Goal: Information Seeking & Learning: Learn about a topic

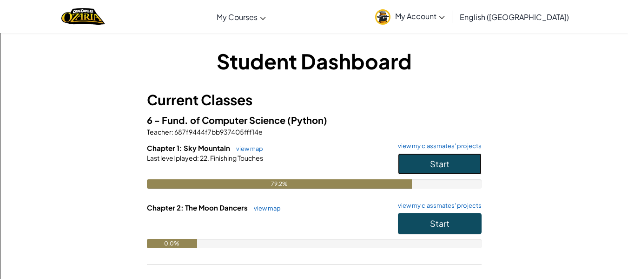
click at [410, 156] on button "Start" at bounding box center [440, 163] width 84 height 21
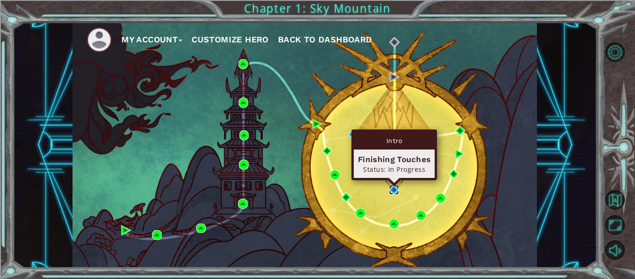
click at [392, 193] on img at bounding box center [394, 190] width 10 height 10
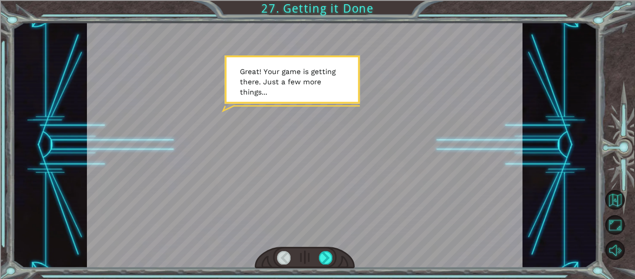
click at [327, 276] on div "Temporary Text G r e a t ! Y o u r g a m e i s g e t t i n g t h e r e . J u s …" at bounding box center [317, 139] width 635 height 279
click at [325, 251] on div at bounding box center [325, 257] width 13 height 13
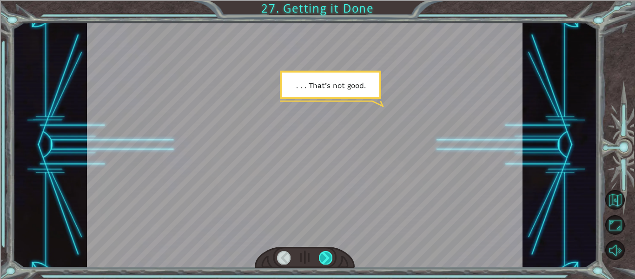
click at [323, 254] on div at bounding box center [325, 257] width 13 height 13
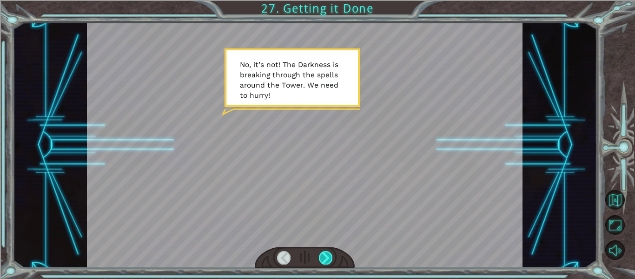
click at [322, 259] on div at bounding box center [325, 257] width 13 height 13
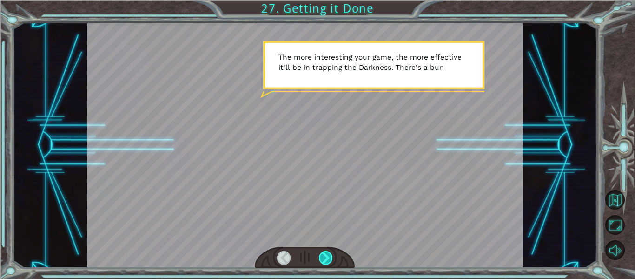
click at [324, 258] on div at bounding box center [325, 257] width 13 height 13
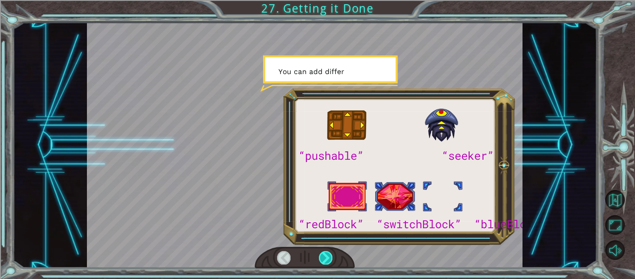
click at [324, 258] on div at bounding box center [325, 257] width 13 height 13
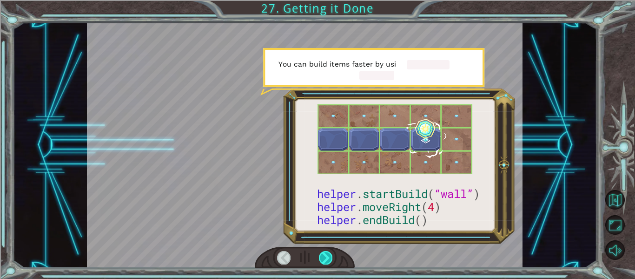
click at [324, 258] on div at bounding box center [325, 257] width 13 height 13
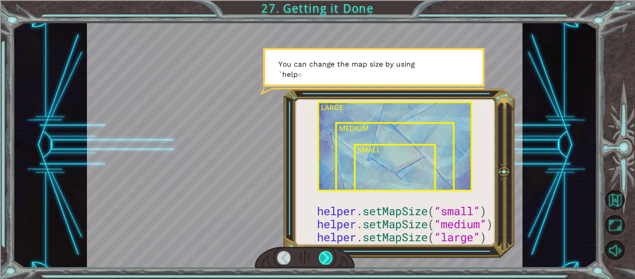
click at [324, 258] on div at bounding box center [325, 257] width 13 height 13
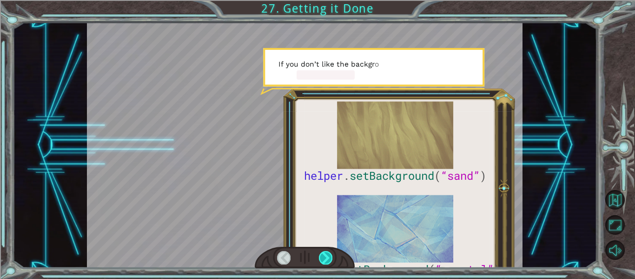
click at [324, 258] on div at bounding box center [325, 257] width 13 height 13
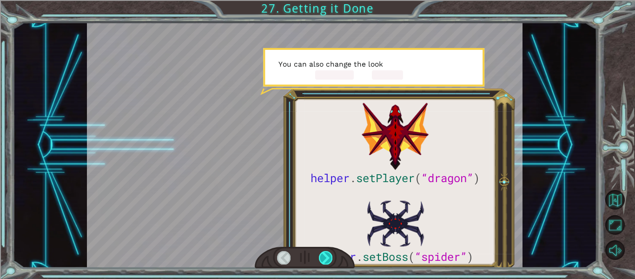
click at [324, 258] on div at bounding box center [325, 257] width 13 height 13
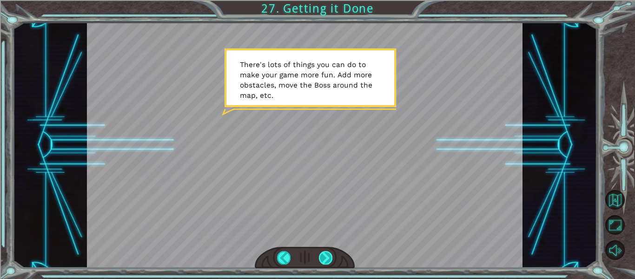
click at [325, 254] on div at bounding box center [325, 257] width 13 height 13
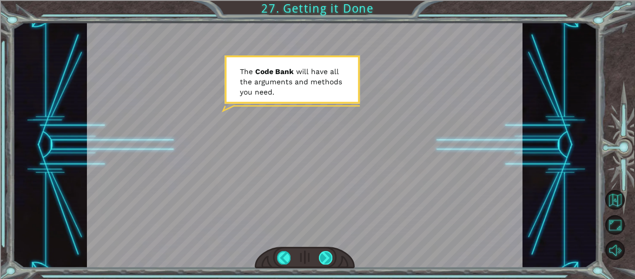
click at [324, 258] on div at bounding box center [325, 257] width 13 height 13
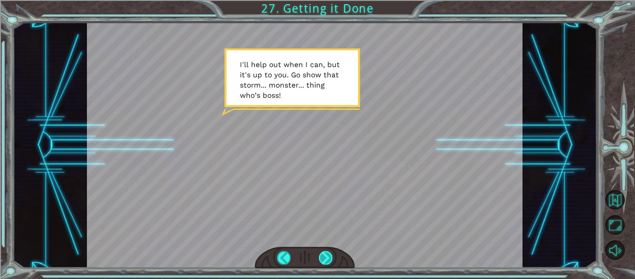
click at [327, 258] on div at bounding box center [325, 257] width 13 height 13
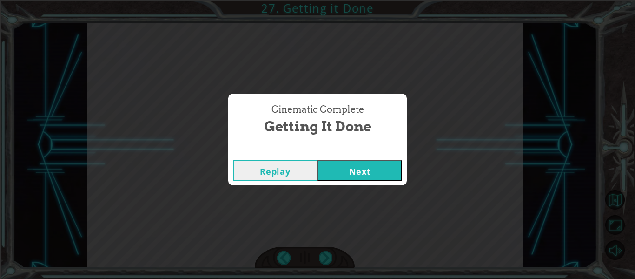
click at [334, 173] on button "Next" at bounding box center [360, 170] width 85 height 21
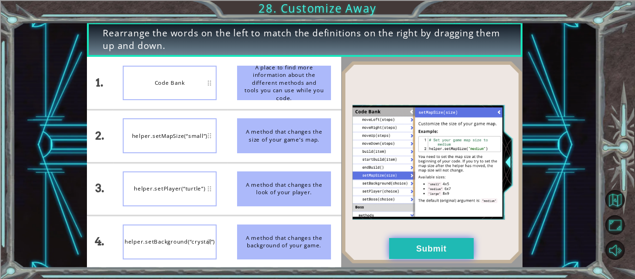
click at [423, 252] on button "Submit" at bounding box center [431, 248] width 85 height 21
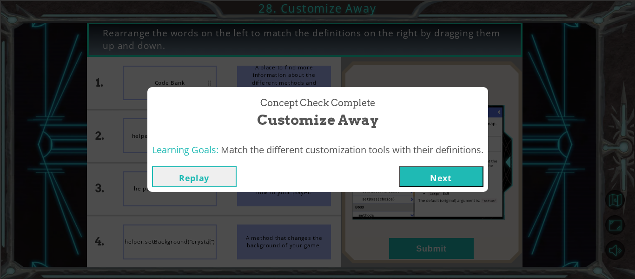
click at [414, 171] on button "Next" at bounding box center [441, 176] width 85 height 21
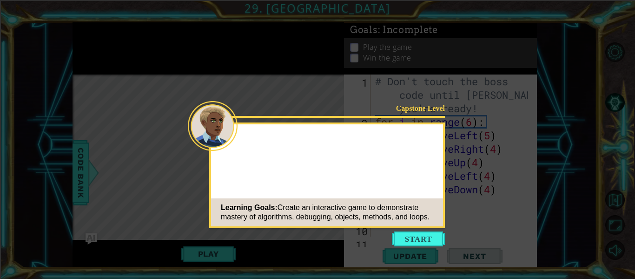
click at [417, 241] on button "Start" at bounding box center [418, 238] width 53 height 15
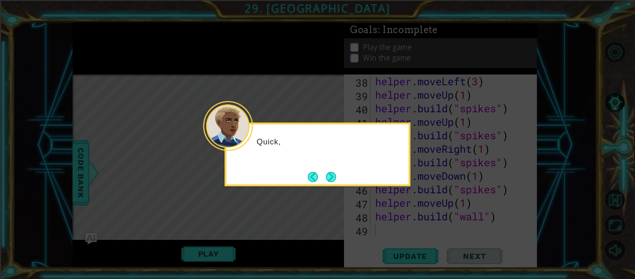
scroll to position [621, 0]
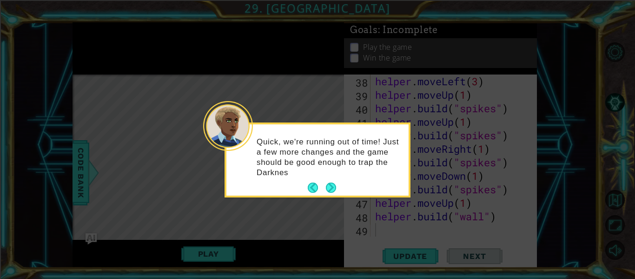
click at [331, 173] on p "Quick, we're running out of time! Just a few more changes and the game should b…" at bounding box center [330, 157] width 146 height 41
click at [329, 188] on button "Next" at bounding box center [331, 187] width 10 height 10
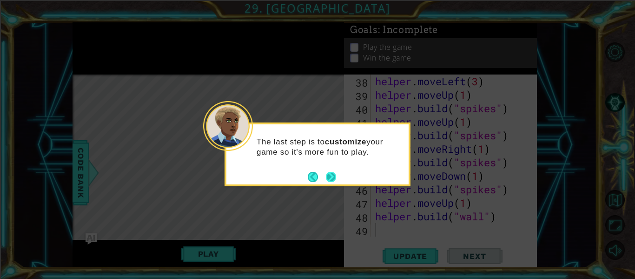
click at [330, 175] on button "Next" at bounding box center [331, 177] width 10 height 10
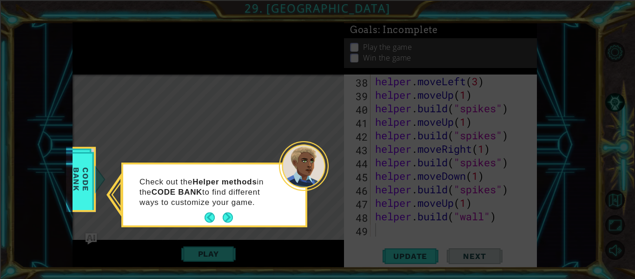
click at [233, 213] on button "Next" at bounding box center [228, 217] width 10 height 10
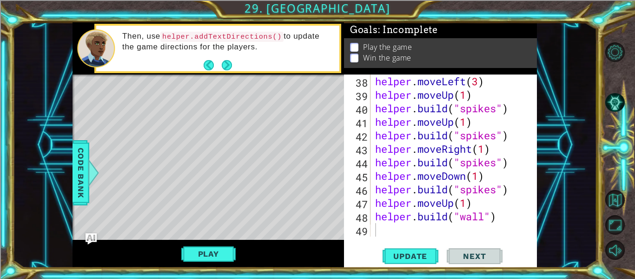
drag, startPoint x: 211, startPoint y: 92, endPoint x: 193, endPoint y: 100, distance: 20.2
click at [192, 100] on div "Level Map" at bounding box center [288, 211] width 430 height 274
click at [225, 67] on button "Next" at bounding box center [227, 65] width 10 height 10
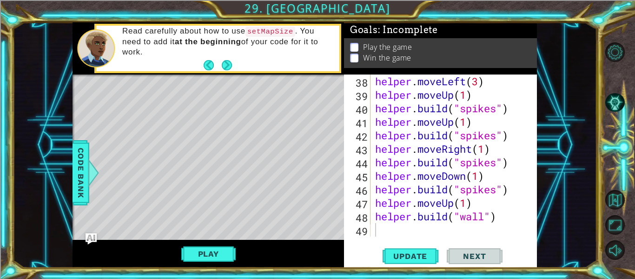
click at [225, 150] on div "Level Map" at bounding box center [288, 211] width 430 height 274
drag, startPoint x: 225, startPoint y: 150, endPoint x: 187, endPoint y: 167, distance: 42.5
click at [187, 167] on div "Level Map" at bounding box center [288, 211] width 430 height 274
click at [418, 258] on button "Update" at bounding box center [411, 256] width 56 height 19
drag, startPoint x: 274, startPoint y: 23, endPoint x: 269, endPoint y: 43, distance: 20.3
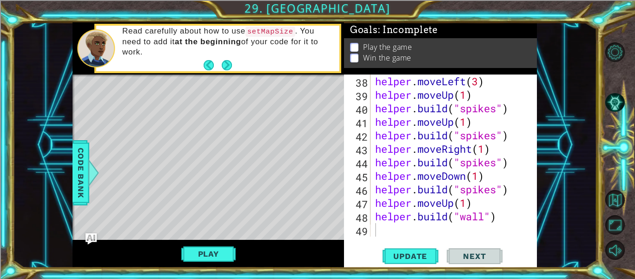
click at [273, 38] on div "Read carefully about how to use setMapSize . You need to add it at the beginnin…" at bounding box center [228, 48] width 224 height 54
click at [231, 67] on button "Next" at bounding box center [227, 65] width 11 height 11
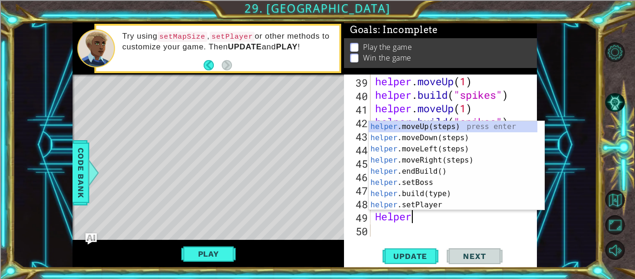
scroll to position [0, 1]
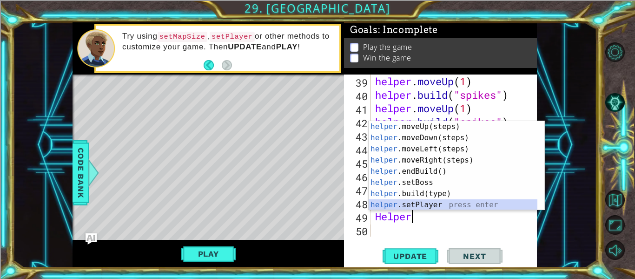
click at [432, 203] on div "helper .moveUp(steps) press enter helper .moveDown(steps) press enter helper .m…" at bounding box center [453, 177] width 169 height 112
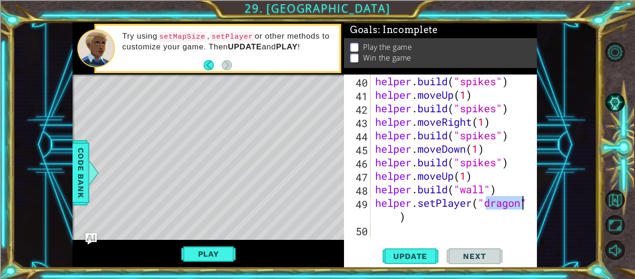
scroll to position [648, 0]
click at [507, 200] on div "helper . build ( "spikes" ) helper . moveUp ( 1 ) helper . build ( "spikes" ) h…" at bounding box center [451, 155] width 155 height 162
drag, startPoint x: 522, startPoint y: 203, endPoint x: 487, endPoint y: 204, distance: 35.8
click at [487, 204] on div "helper . build ( "spikes" ) helper . moveUp ( 1 ) helper . build ( "spikes" ) h…" at bounding box center [454, 168] width 160 height 189
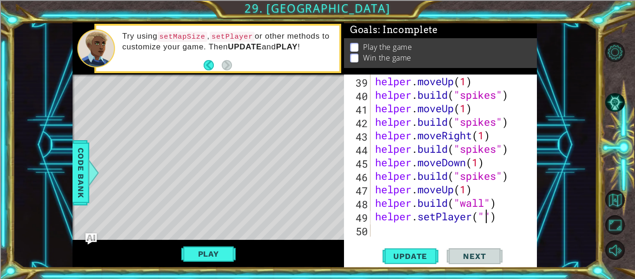
scroll to position [0, 5]
click at [79, 180] on span "Code Bank" at bounding box center [80, 172] width 15 height 57
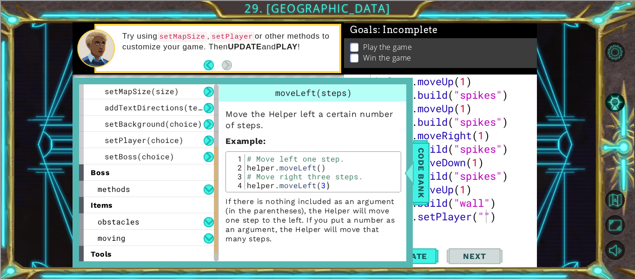
scroll to position [132, 0]
click at [152, 141] on span "setPlayer(choice)" at bounding box center [144, 139] width 79 height 10
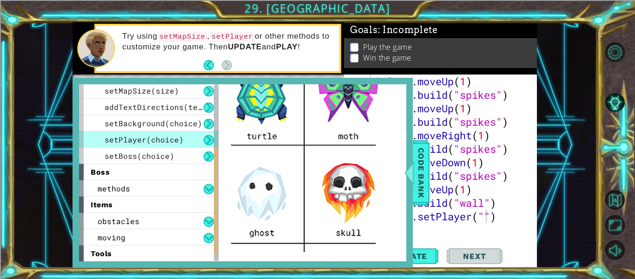
scroll to position [92, 0]
click at [487, 218] on div "helper . moveUp ( 1 ) helper . build ( "spikes" ) helper . moveUp ( 1 ) helper …" at bounding box center [454, 168] width 160 height 189
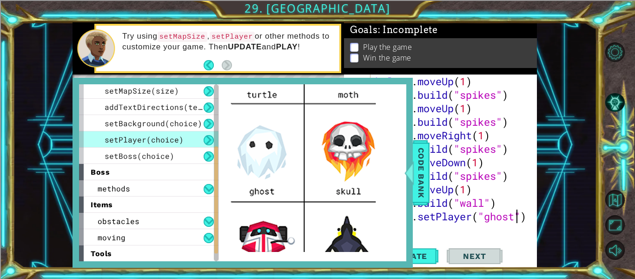
scroll to position [0, 7]
type textarea "helper.setPlayer("ghost")"
click at [172, 159] on div "setBoss(choice)" at bounding box center [149, 155] width 140 height 16
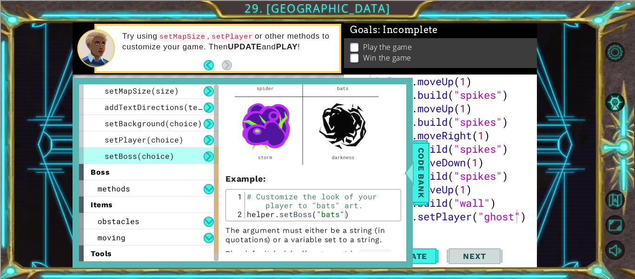
scroll to position [0, 0]
click at [502, 228] on div "helper . moveUp ( 1 ) helper . build ( "spikes" ) helper . moveUp ( 1 ) helper …" at bounding box center [454, 168] width 160 height 189
type textarea "helper.setPlayer("ghost")"
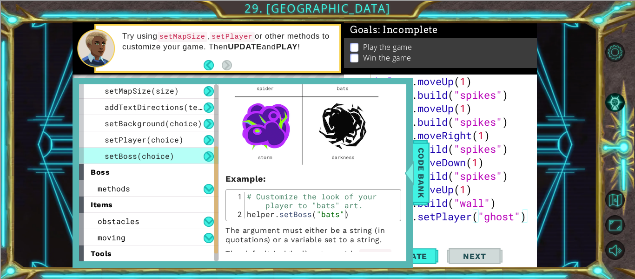
click at [522, 219] on div "helper . moveUp ( 1 ) helper . build ( "spikes" ) helper . moveUp ( 1 ) helper …" at bounding box center [454, 168] width 160 height 189
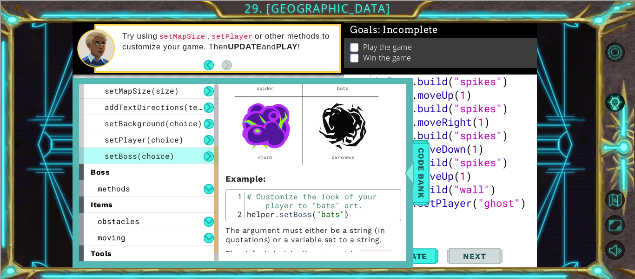
scroll to position [648, 0]
click at [418, 181] on span "Code Bank" at bounding box center [421, 172] width 15 height 57
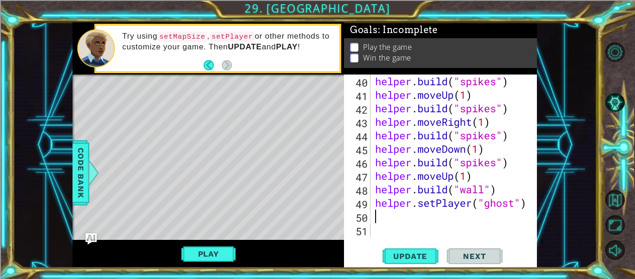
click at [375, 215] on div "helper . build ( "spikes" ) helper . moveUp ( 1 ) helper . build ( "spikes" ) h…" at bounding box center [454, 168] width 160 height 189
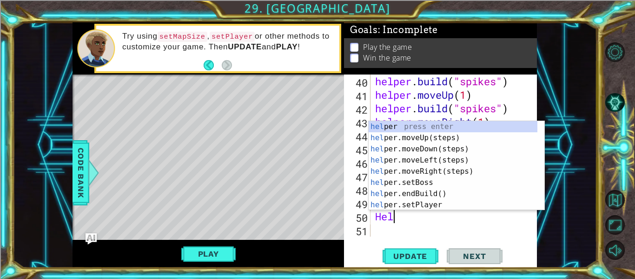
scroll to position [0, 0]
type textarea "H"
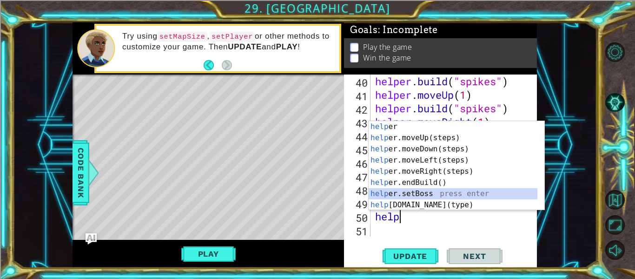
click at [416, 194] on div "help er press enter help er.moveUp(steps) press enter help er.moveDown(steps) p…" at bounding box center [453, 177] width 169 height 112
click at [451, 196] on div "helper . build ( "spikes" ) helper . moveUp ( 1 ) helper . build ( "spikes" ) h…" at bounding box center [454, 168] width 160 height 189
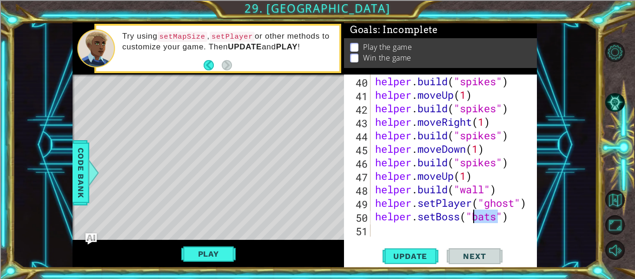
drag, startPoint x: 498, startPoint y: 219, endPoint x: 473, endPoint y: 217, distance: 24.7
click at [473, 217] on div "helper . build ( "spikes" ) helper . moveUp ( 1 ) helper . build ( "spikes" ) h…" at bounding box center [454, 168] width 160 height 189
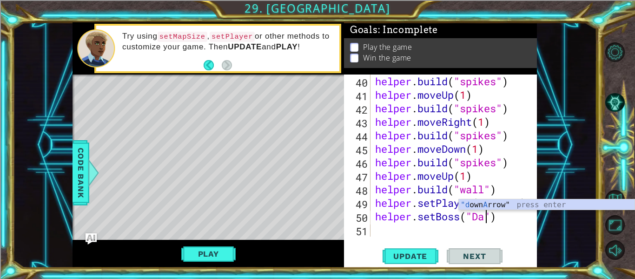
scroll to position [0, 6]
type textarea "helper.setBoss("Darkness")"
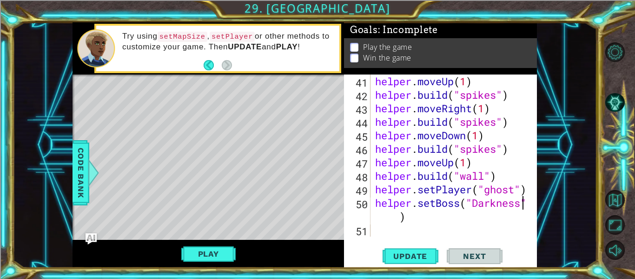
scroll to position [661, 0]
click at [446, 204] on div "helper . moveUp ( 1 ) helper . build ( "spikes" ) helper . moveRight ( 1 ) help…" at bounding box center [454, 168] width 160 height 189
click at [447, 230] on div "helper . moveUp ( 1 ) helper . build ( "spikes" ) helper . moveRight ( 1 ) help…" at bounding box center [454, 168] width 160 height 189
click at [424, 255] on span "Update" at bounding box center [410, 255] width 53 height 9
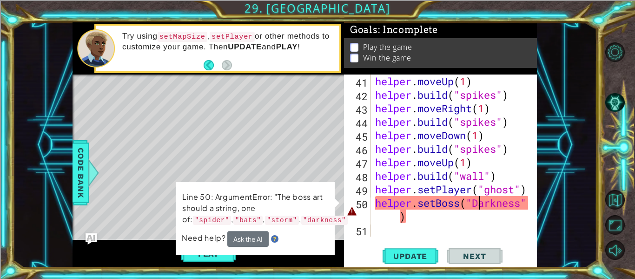
click at [482, 204] on div "helper . moveUp ( 1 ) helper . build ( "spikes" ) helper . moveRight ( 1 ) help…" at bounding box center [454, 168] width 160 height 189
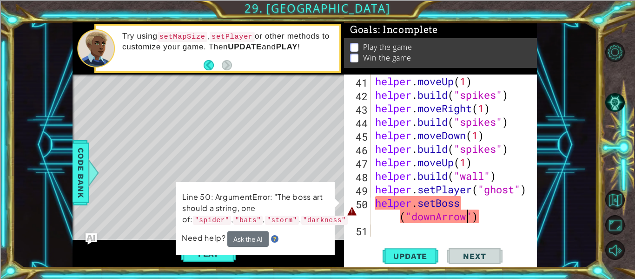
type textarea "helper.setBoss("downArrow")"
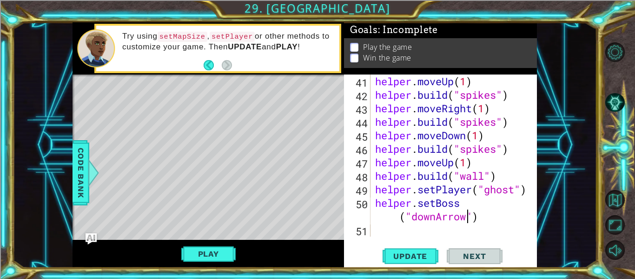
scroll to position [0, 5]
click at [394, 223] on div "helper . moveUp ( 1 ) helper . build ( "spikes" ) helper . moveRight ( 1 ) help…" at bounding box center [454, 168] width 160 height 189
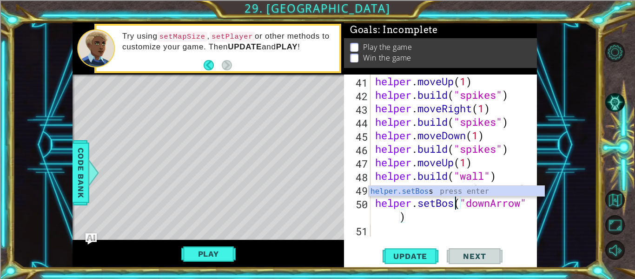
click at [414, 260] on span "Update" at bounding box center [410, 255] width 53 height 9
click at [419, 253] on span "Update" at bounding box center [410, 255] width 53 height 9
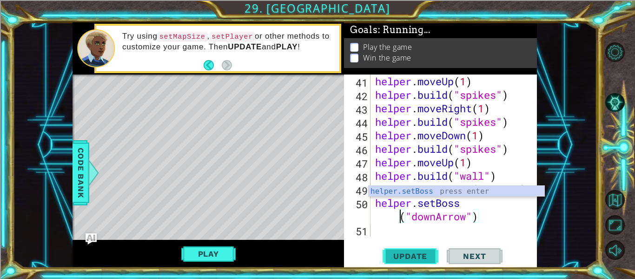
click at [418, 253] on span "Update" at bounding box center [410, 255] width 53 height 9
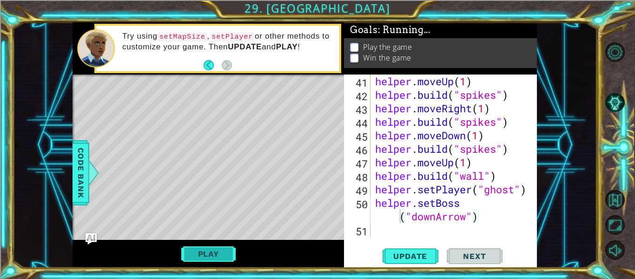
click at [205, 251] on button "Play" at bounding box center [208, 254] width 54 height 18
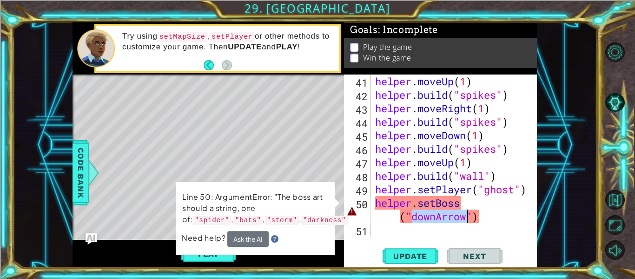
drag, startPoint x: 414, startPoint y: 220, endPoint x: 469, endPoint y: 214, distance: 55.7
click at [469, 214] on div "helper . moveUp ( 1 ) helper . build ( "spikes" ) helper . moveRight ( 1 ) help…" at bounding box center [454, 168] width 160 height 189
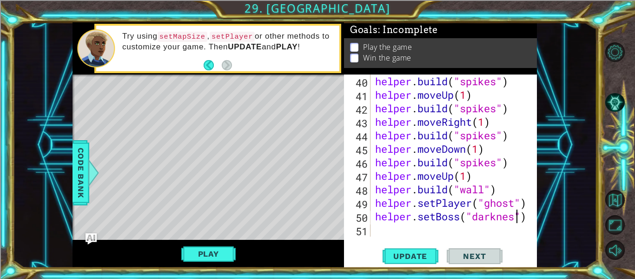
type textarea "helper.setBoss("darkness")"
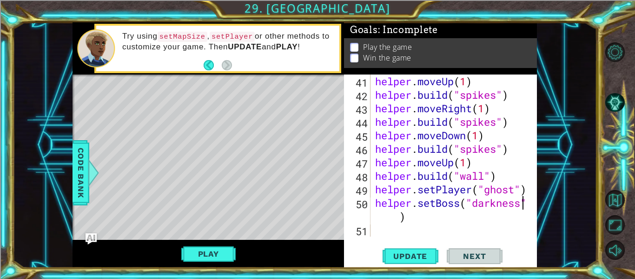
scroll to position [661, 0]
click at [405, 260] on span "Update" at bounding box center [410, 255] width 53 height 9
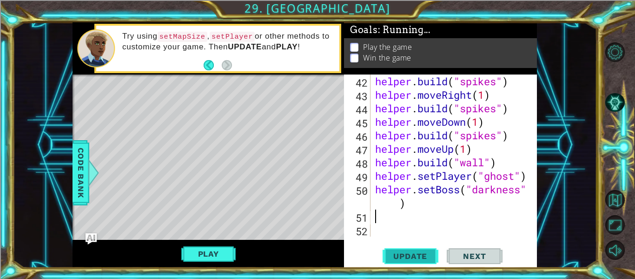
scroll to position [674, 0]
click at [415, 254] on span "Update" at bounding box center [410, 255] width 53 height 9
click at [212, 247] on button "Play" at bounding box center [208, 254] width 54 height 18
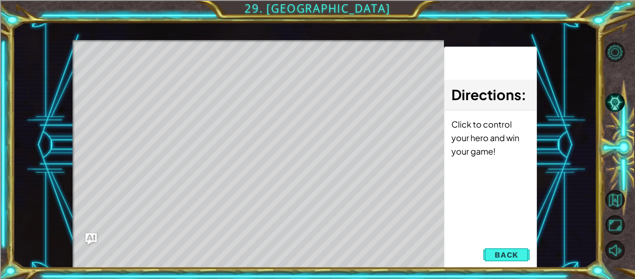
drag, startPoint x: 212, startPoint y: 247, endPoint x: 220, endPoint y: 262, distance: 16.2
click at [220, 262] on div "helper methods moveLeft(steps) moveRight(steps) moveUp(steps) moveDown(steps) b…" at bounding box center [305, 144] width 465 height 245
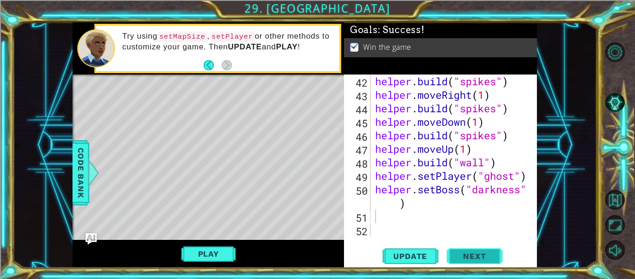
click at [477, 250] on button "Next" at bounding box center [475, 257] width 56 height 19
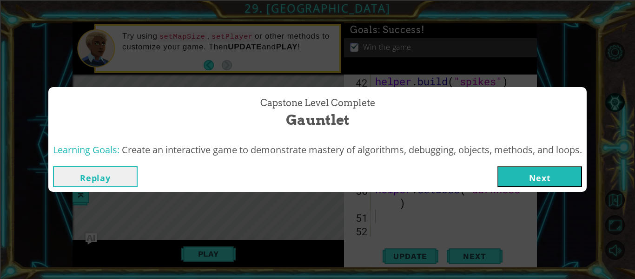
click at [552, 177] on button "Next" at bounding box center [540, 176] width 85 height 21
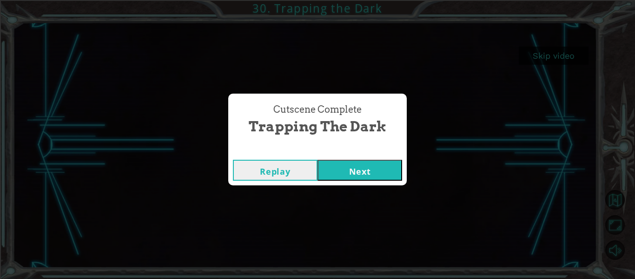
click at [396, 170] on button "Next" at bounding box center [360, 170] width 85 height 21
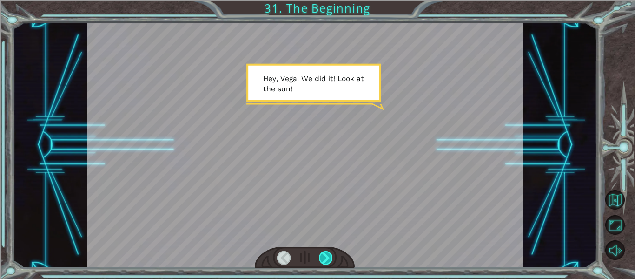
click at [323, 254] on div at bounding box center [325, 257] width 13 height 13
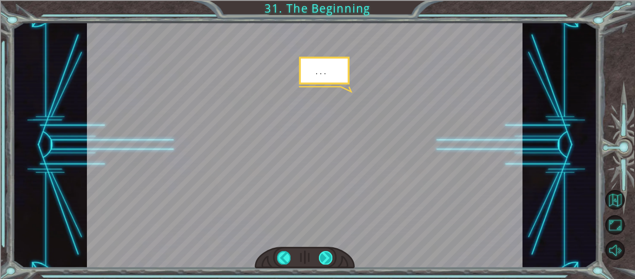
click at [323, 254] on div at bounding box center [325, 257] width 13 height 13
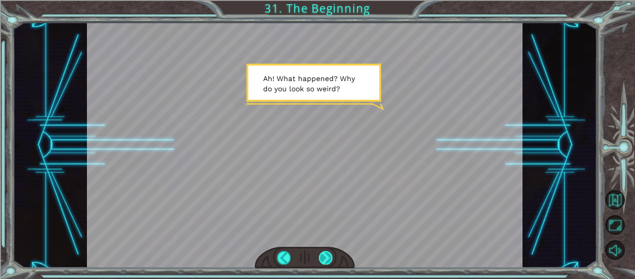
click at [323, 254] on div at bounding box center [325, 257] width 13 height 13
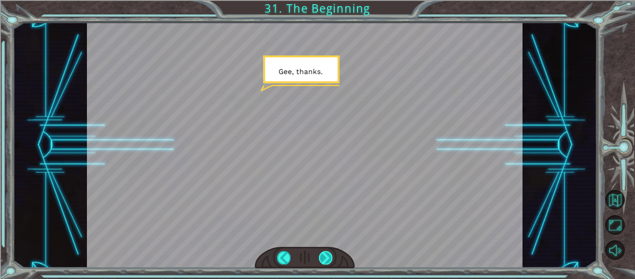
click at [323, 254] on div at bounding box center [325, 257] width 13 height 13
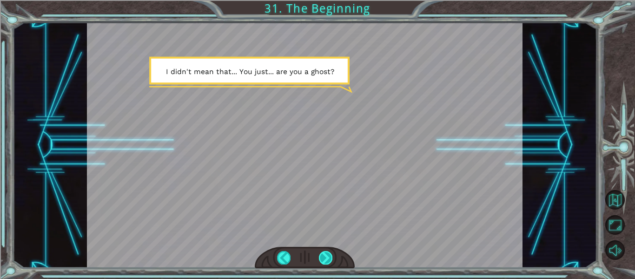
click at [323, 254] on div at bounding box center [325, 257] width 13 height 13
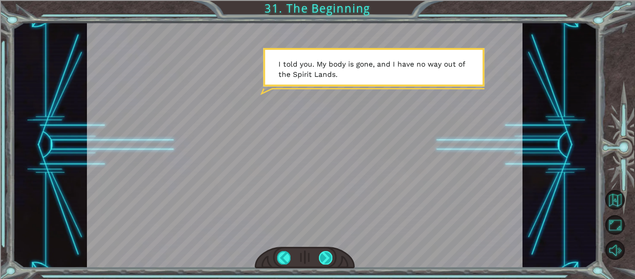
click at [323, 254] on div at bounding box center [325, 257] width 13 height 13
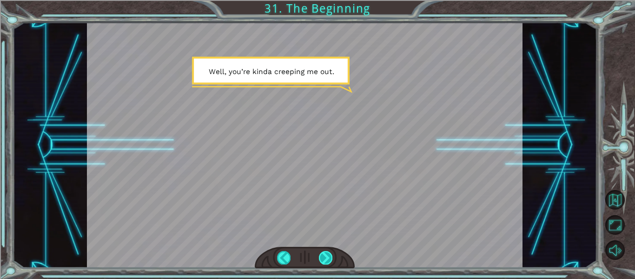
click at [323, 254] on div at bounding box center [325, 257] width 13 height 13
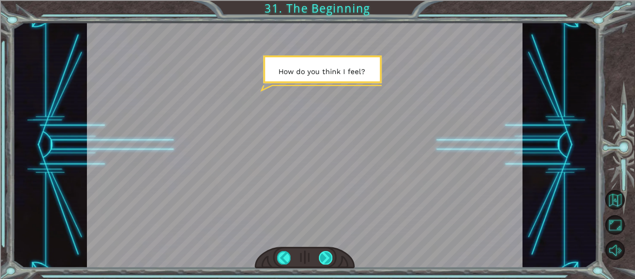
click at [323, 254] on div at bounding box center [325, 257] width 13 height 13
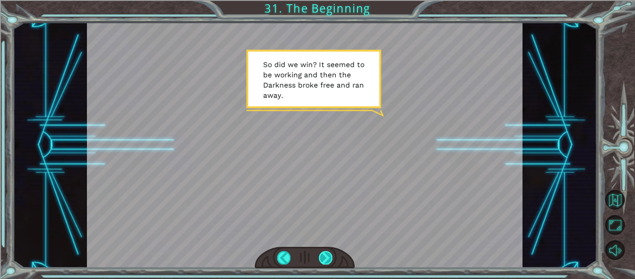
click at [323, 254] on div at bounding box center [325, 257] width 13 height 13
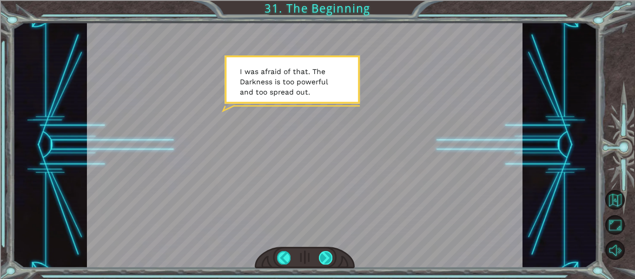
click at [322, 257] on div at bounding box center [325, 257] width 13 height 13
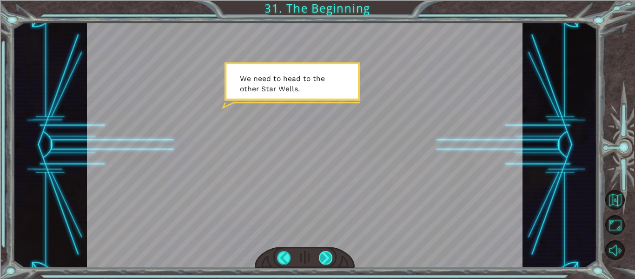
click at [325, 257] on div at bounding box center [325, 257] width 13 height 13
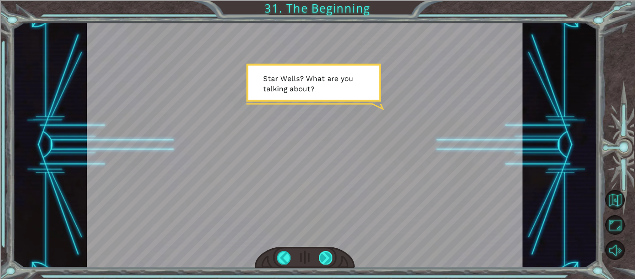
click at [325, 260] on div at bounding box center [325, 257] width 13 height 13
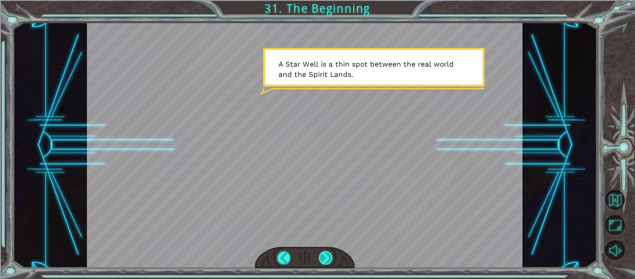
click at [325, 255] on div at bounding box center [325, 257] width 13 height 13
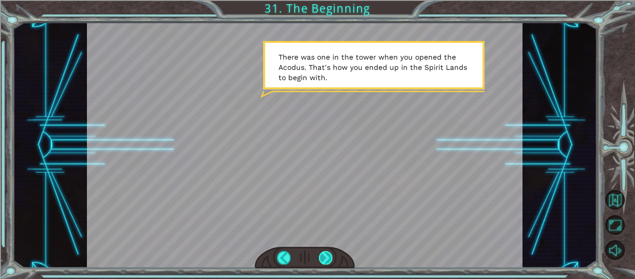
click at [325, 255] on div at bounding box center [325, 257] width 13 height 13
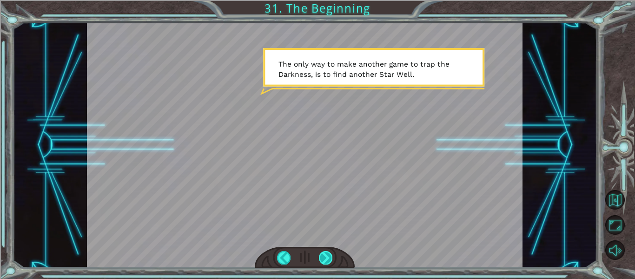
click at [321, 256] on div at bounding box center [325, 257] width 13 height 13
click at [323, 257] on div at bounding box center [325, 257] width 13 height 13
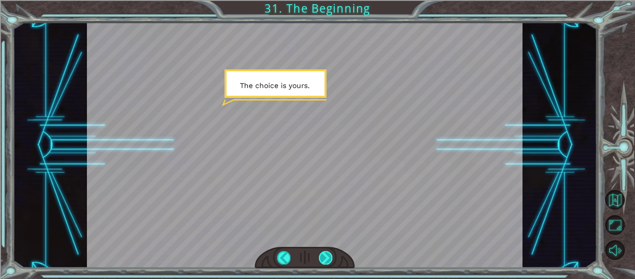
click at [325, 256] on div at bounding box center [325, 257] width 13 height 13
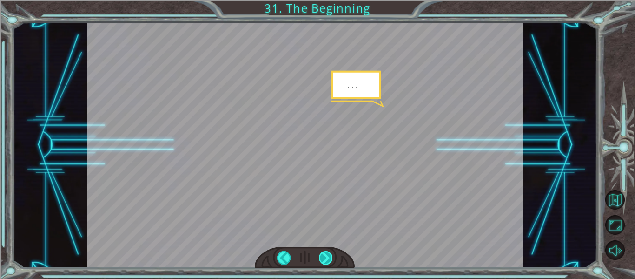
click at [325, 256] on div at bounding box center [325, 257] width 13 height 13
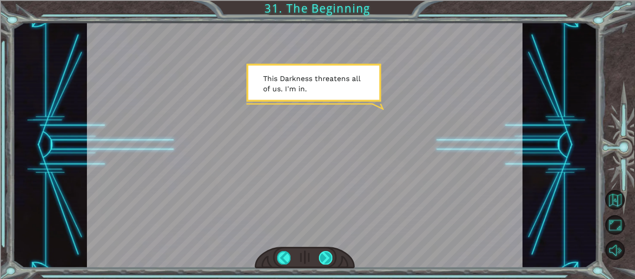
click at [325, 256] on div at bounding box center [325, 257] width 13 height 13
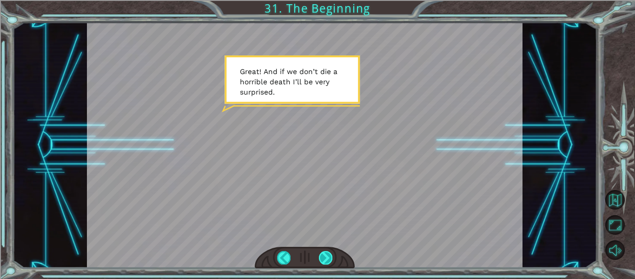
click at [325, 258] on div at bounding box center [325, 257] width 13 height 13
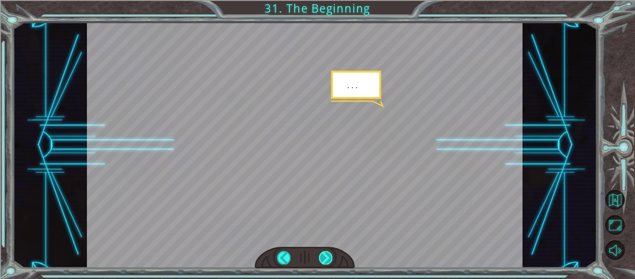
click at [325, 258] on div at bounding box center [325, 257] width 13 height 13
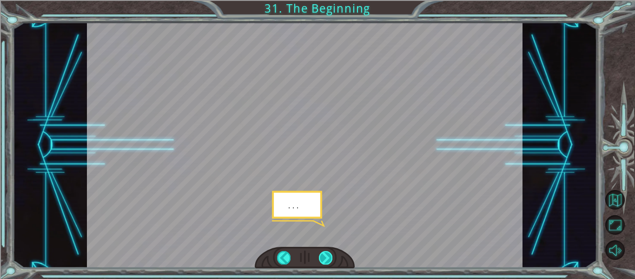
click at [325, 258] on div at bounding box center [325, 257] width 13 height 13
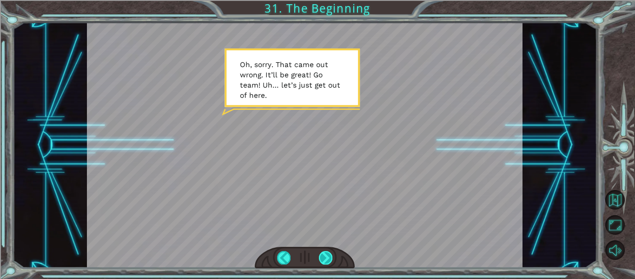
click at [325, 258] on div at bounding box center [325, 257] width 13 height 13
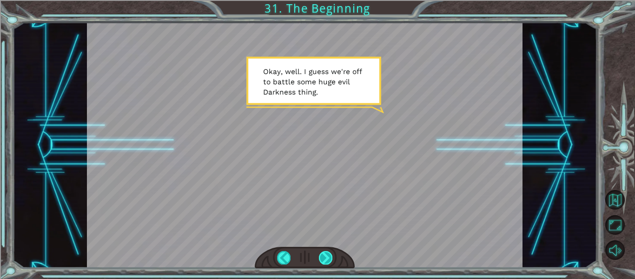
click at [324, 252] on div at bounding box center [325, 257] width 13 height 13
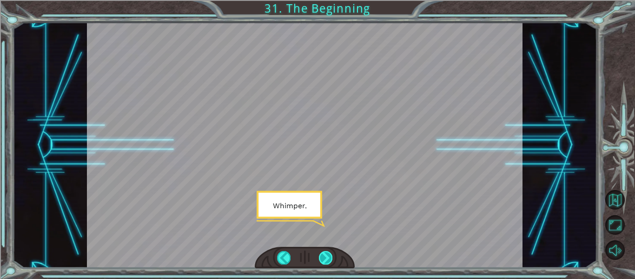
click at [324, 252] on div at bounding box center [325, 257] width 13 height 13
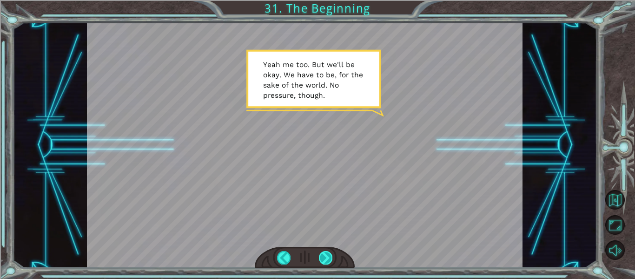
click at [324, 252] on div at bounding box center [325, 257] width 13 height 13
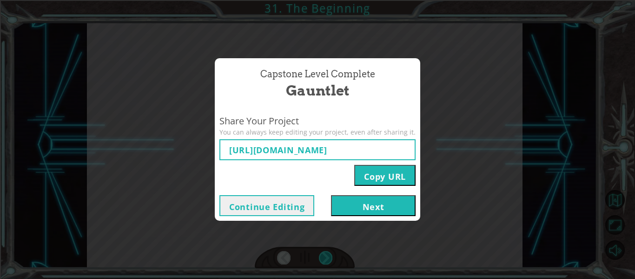
type input "[URL][DOMAIN_NAME]"
click at [389, 207] on button "Next" at bounding box center [373, 205] width 85 height 21
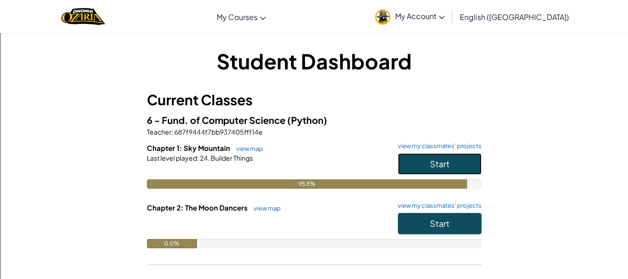
click at [434, 165] on span "Start" at bounding box center [440, 163] width 20 height 11
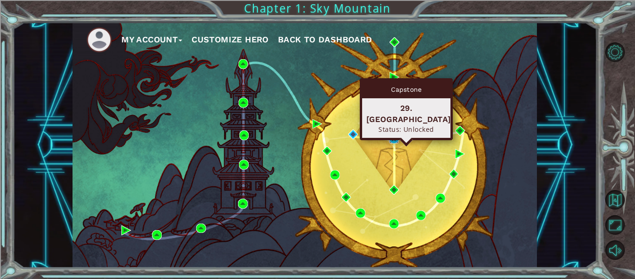
click at [392, 139] on img at bounding box center [394, 139] width 10 height 10
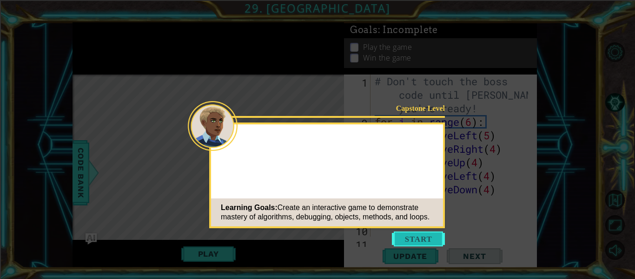
click at [427, 237] on button "Start" at bounding box center [418, 238] width 53 height 15
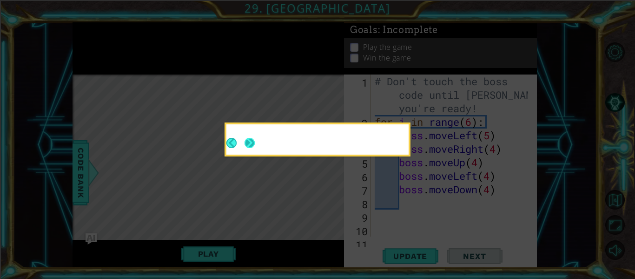
click at [245, 144] on button "Next" at bounding box center [250, 143] width 10 height 10
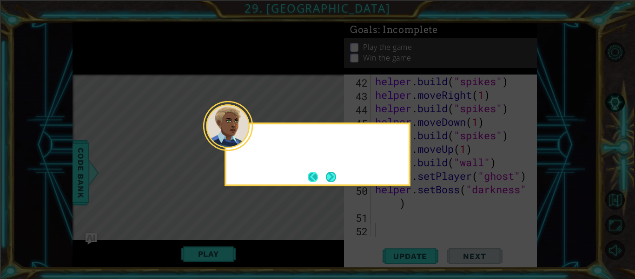
scroll to position [674, 0]
click at [333, 175] on button "Next" at bounding box center [331, 176] width 11 height 11
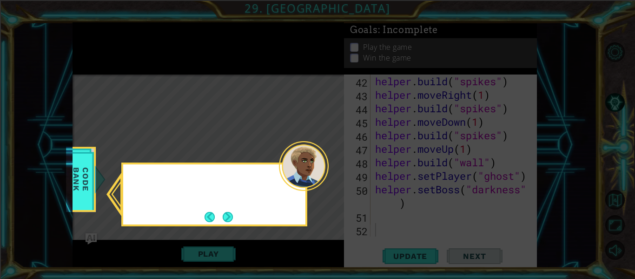
click at [332, 174] on icon at bounding box center [317, 139] width 635 height 279
click at [228, 214] on button "Next" at bounding box center [227, 216] width 13 height 13
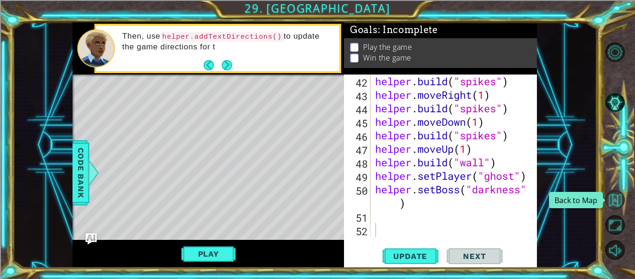
click at [614, 200] on button "Back to Map" at bounding box center [616, 200] width 20 height 20
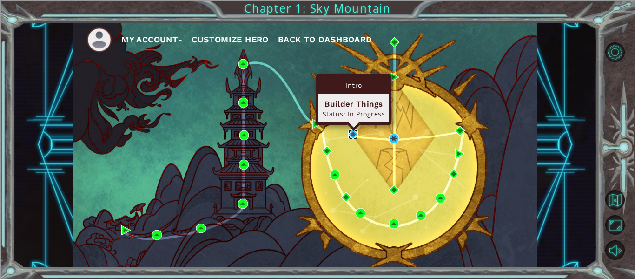
click at [355, 135] on img at bounding box center [353, 134] width 10 height 10
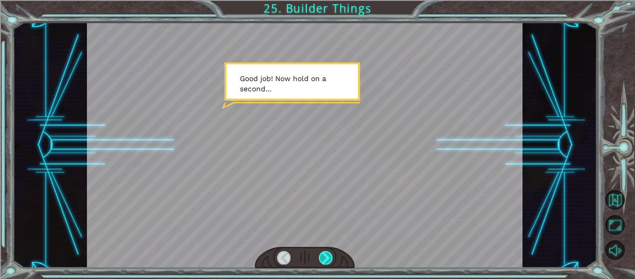
click at [328, 258] on div at bounding box center [325, 257] width 13 height 13
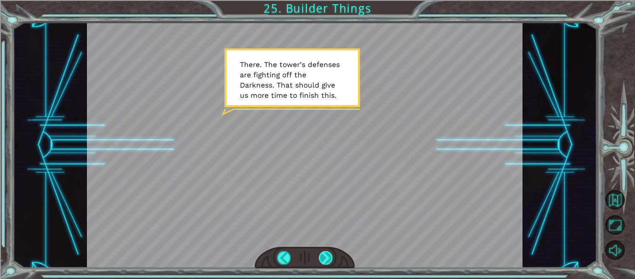
click at [325, 257] on div at bounding box center [325, 257] width 13 height 13
click at [324, 252] on div at bounding box center [325, 257] width 13 height 13
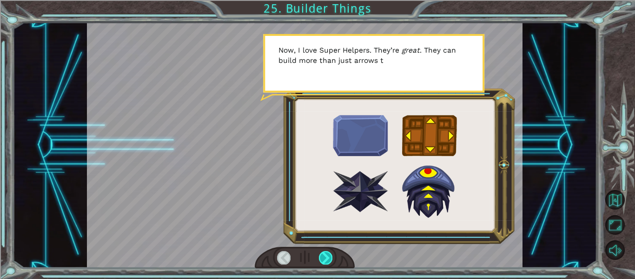
click at [324, 255] on div at bounding box center [325, 257] width 13 height 13
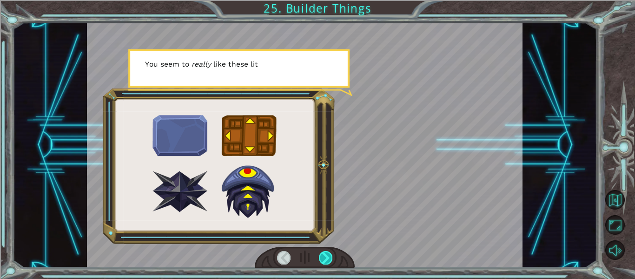
click at [324, 255] on div at bounding box center [325, 257] width 13 height 13
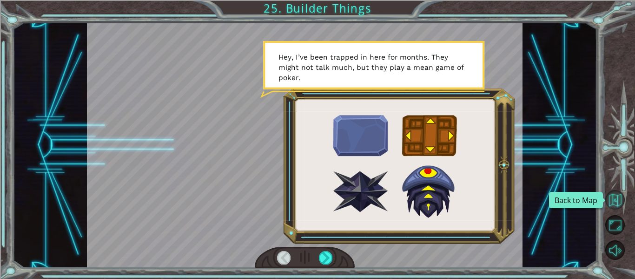
click at [608, 207] on button "Back to Map" at bounding box center [616, 200] width 20 height 20
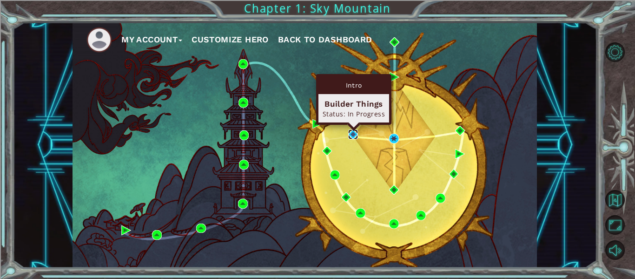
click at [357, 134] on img at bounding box center [353, 134] width 10 height 10
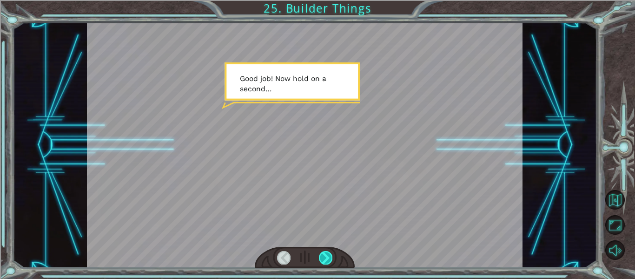
click at [327, 257] on div at bounding box center [325, 257] width 13 height 13
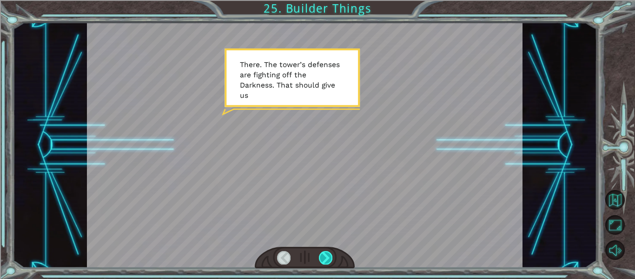
click at [327, 257] on div at bounding box center [325, 257] width 13 height 13
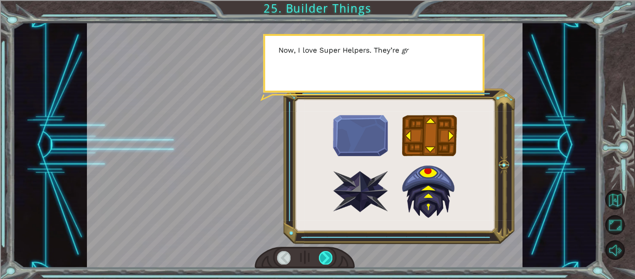
click at [328, 257] on div at bounding box center [325, 257] width 13 height 13
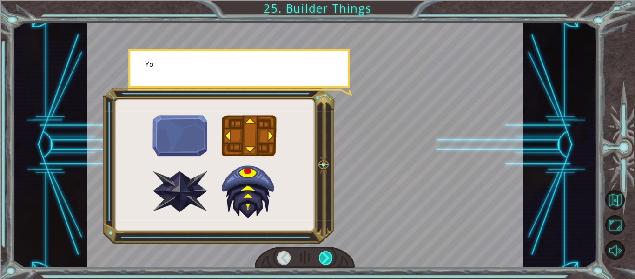
click at [328, 257] on div at bounding box center [325, 257] width 13 height 13
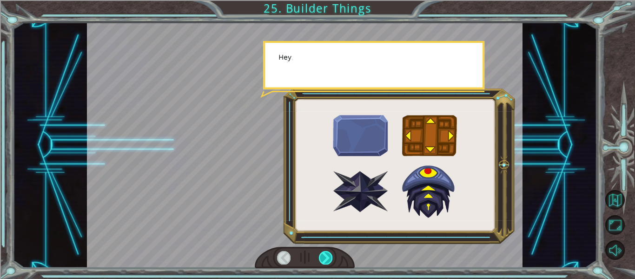
click at [328, 257] on div at bounding box center [325, 257] width 13 height 13
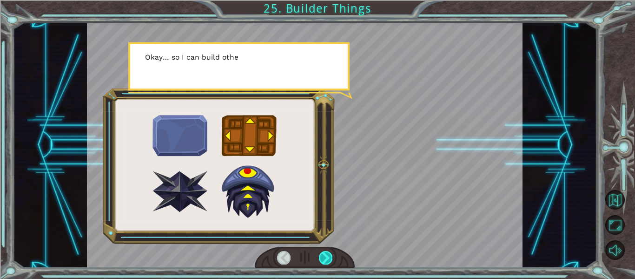
click at [328, 257] on div at bounding box center [325, 257] width 13 height 13
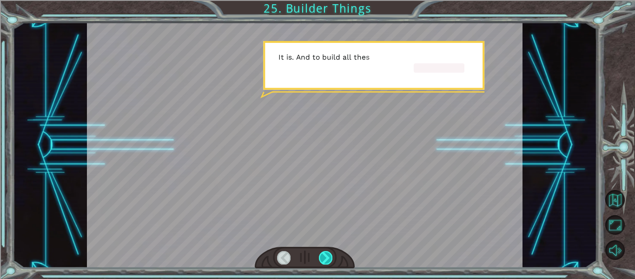
click at [328, 257] on div at bounding box center [325, 257] width 13 height 13
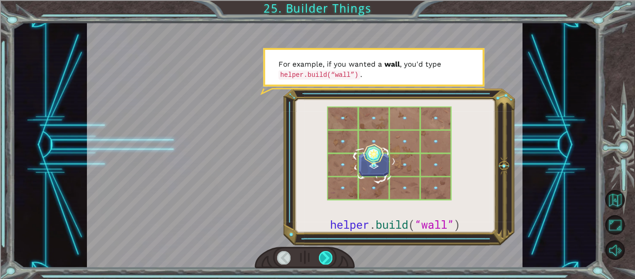
click at [327, 252] on div at bounding box center [325, 257] width 13 height 13
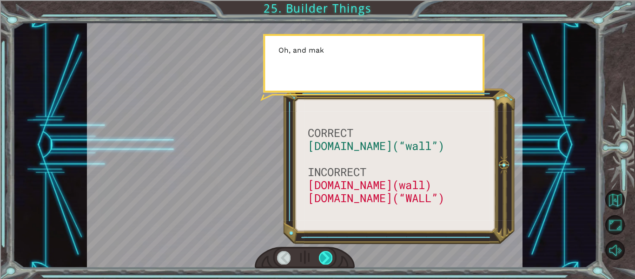
click at [327, 252] on div at bounding box center [325, 257] width 13 height 13
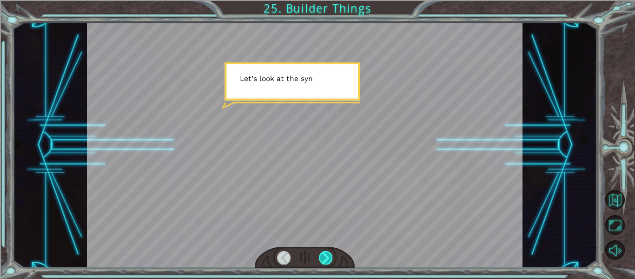
click at [327, 252] on div at bounding box center [325, 257] width 13 height 13
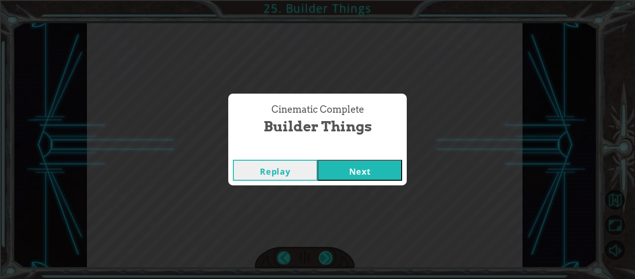
click at [327, 0] on div "CORRECT [DOMAIN_NAME](“wall”) INCORRECT [DOMAIN_NAME](wall) [DOMAIN_NAME](“WALL…" at bounding box center [317, 0] width 635 height 0
click at [368, 170] on button "Next" at bounding box center [360, 170] width 85 height 21
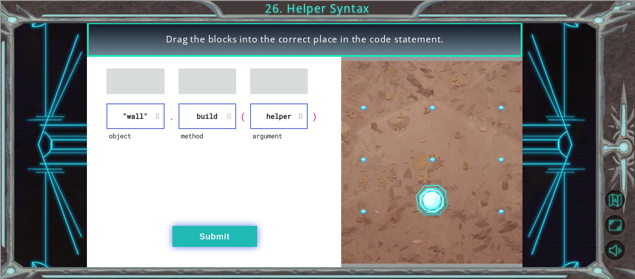
click at [237, 227] on button "Submit" at bounding box center [215, 236] width 85 height 21
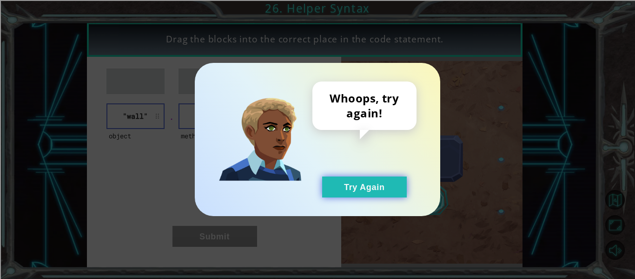
click at [374, 184] on button "Try Again" at bounding box center [364, 186] width 85 height 21
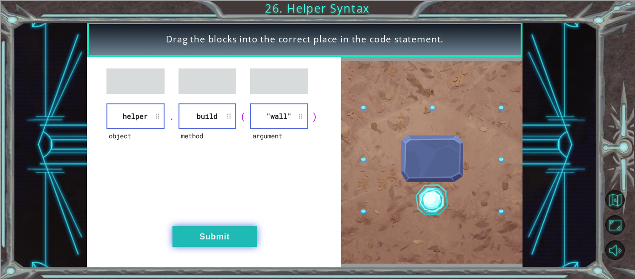
drag, startPoint x: 210, startPoint y: 237, endPoint x: 207, endPoint y: 247, distance: 9.9
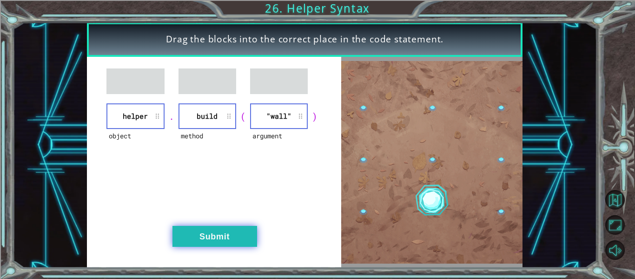
click at [207, 245] on button "Submit" at bounding box center [215, 236] width 85 height 21
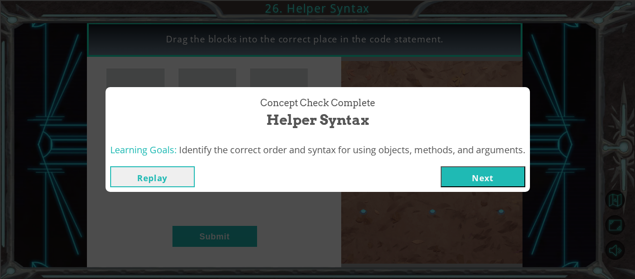
click at [454, 169] on button "Next" at bounding box center [483, 176] width 85 height 21
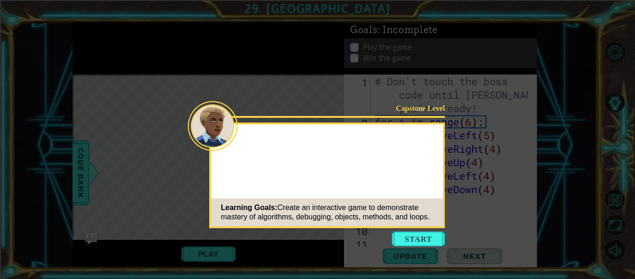
drag, startPoint x: 404, startPoint y: 244, endPoint x: 362, endPoint y: 174, distance: 81.9
click at [403, 245] on button "Start" at bounding box center [418, 238] width 53 height 15
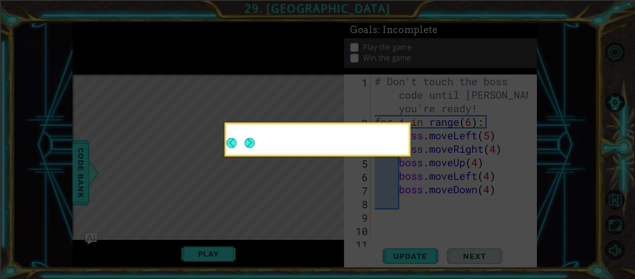
click at [247, 138] on button "Next" at bounding box center [250, 143] width 13 height 13
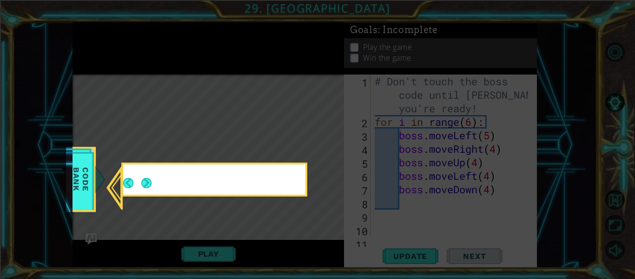
click at [152, 181] on button "Next" at bounding box center [146, 183] width 11 height 11
click at [152, 181] on icon at bounding box center [317, 139] width 635 height 279
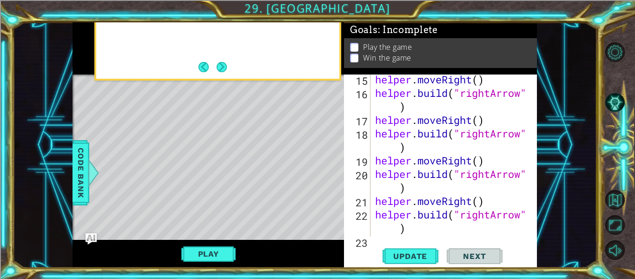
click at [221, 69] on button "Next" at bounding box center [221, 66] width 11 height 11
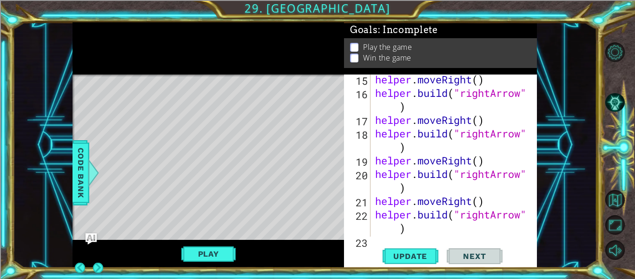
click at [224, 70] on div at bounding box center [209, 48] width 272 height 52
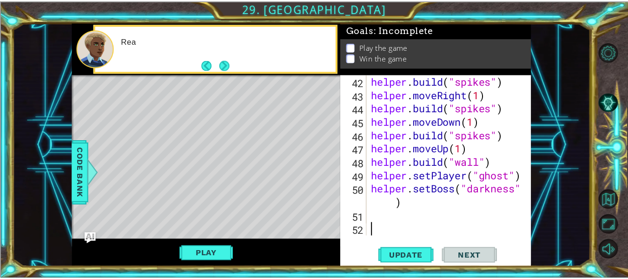
scroll to position [674, 0]
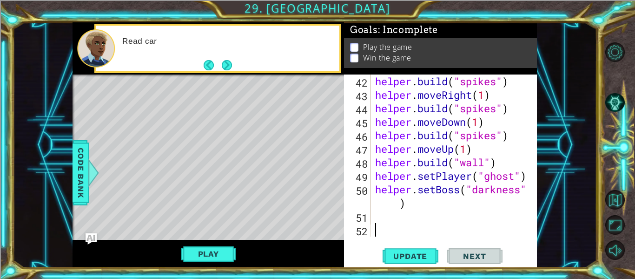
click at [227, 60] on button "Next" at bounding box center [226, 65] width 11 height 11
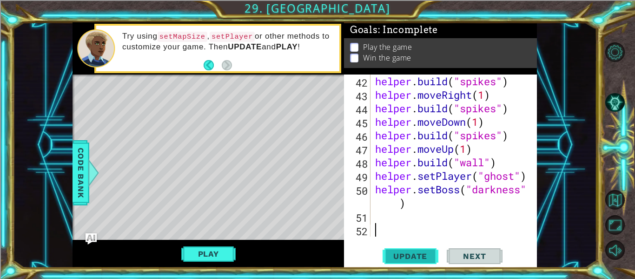
click at [420, 260] on span "Update" at bounding box center [410, 255] width 53 height 9
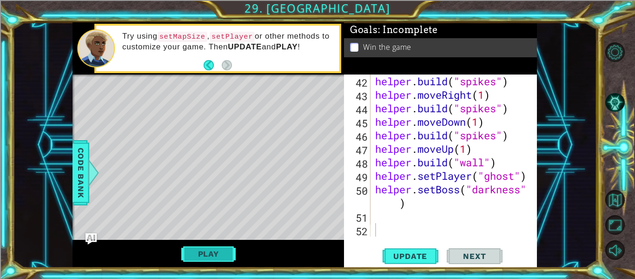
click at [224, 251] on button "Play" at bounding box center [208, 254] width 54 height 18
drag, startPoint x: 468, startPoint y: 252, endPoint x: 450, endPoint y: 254, distance: 18.2
click at [466, 253] on span "Next" at bounding box center [474, 254] width 41 height 9
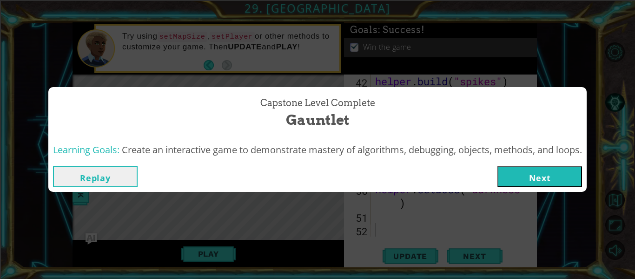
drag, startPoint x: 530, startPoint y: 185, endPoint x: 521, endPoint y: 174, distance: 14.6
click at [529, 185] on button "Next" at bounding box center [540, 176] width 85 height 21
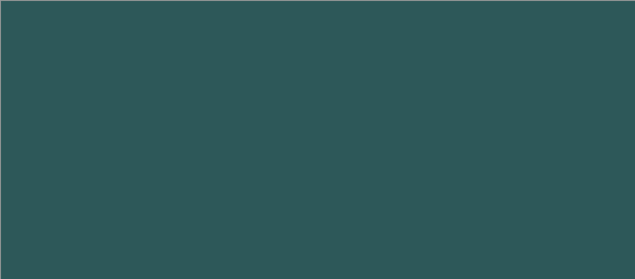
click at [521, 174] on body "1 2 3 4 5 6 7 8 9 "d own Ar row" press enter הההההההההההההההההההההההההההההההההה…" at bounding box center [317, 139] width 635 height 279
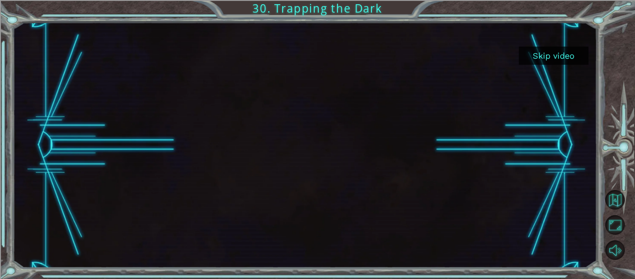
click at [324, 133] on div at bounding box center [305, 144] width 436 height 245
click at [554, 51] on button "Skip video" at bounding box center [554, 56] width 70 height 18
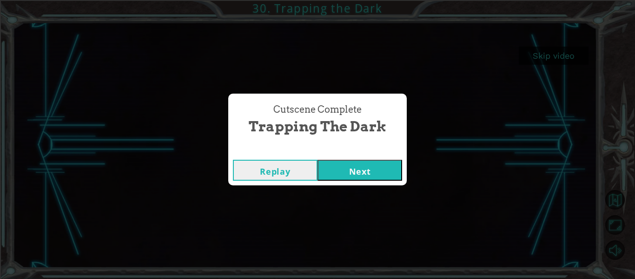
click at [387, 162] on button "Next" at bounding box center [360, 170] width 85 height 21
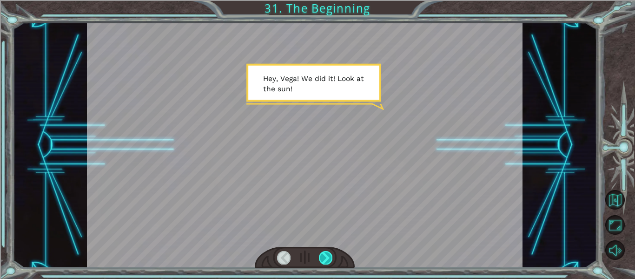
click at [323, 258] on div at bounding box center [325, 257] width 13 height 13
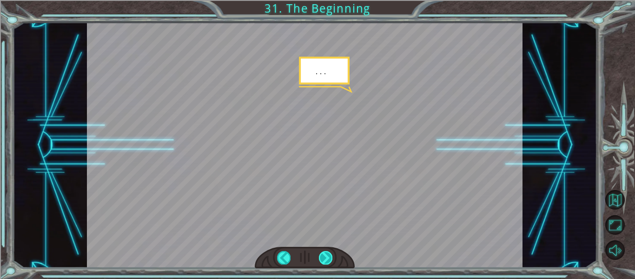
click at [323, 258] on div at bounding box center [325, 257] width 13 height 13
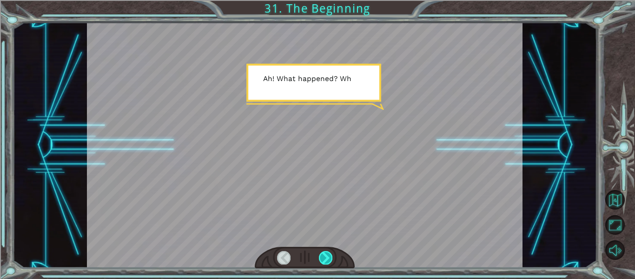
click at [323, 258] on div at bounding box center [325, 257] width 13 height 13
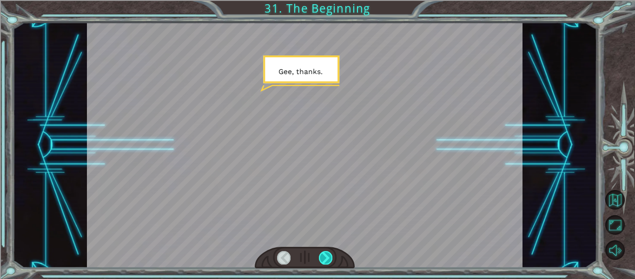
click at [323, 258] on div at bounding box center [325, 257] width 13 height 13
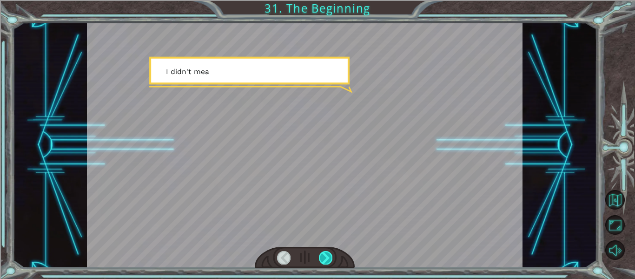
click at [323, 258] on div at bounding box center [325, 257] width 13 height 13
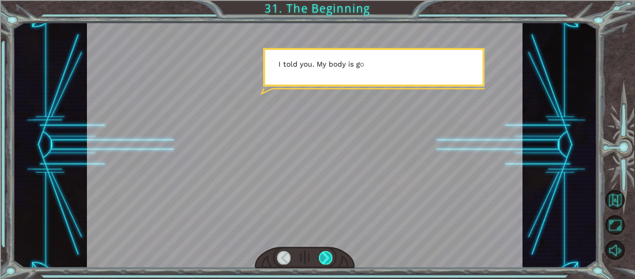
click at [323, 258] on div at bounding box center [325, 257] width 13 height 13
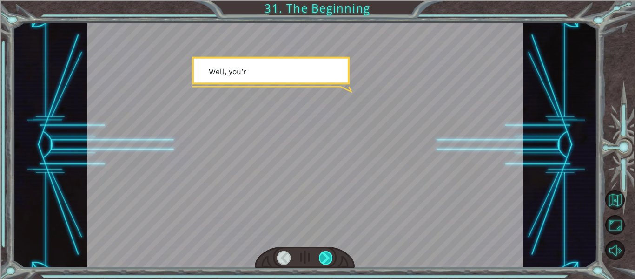
click at [323, 258] on div at bounding box center [325, 257] width 13 height 13
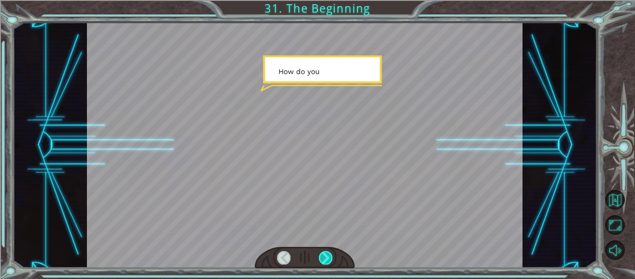
click at [323, 258] on div at bounding box center [325, 257] width 13 height 13
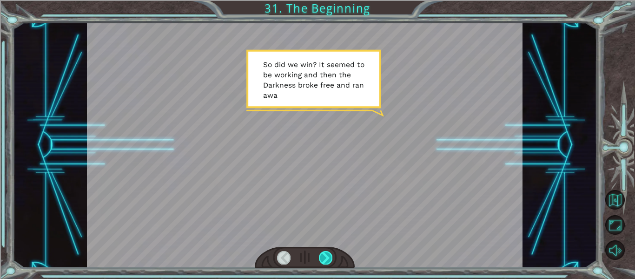
click at [325, 256] on div at bounding box center [325, 257] width 13 height 13
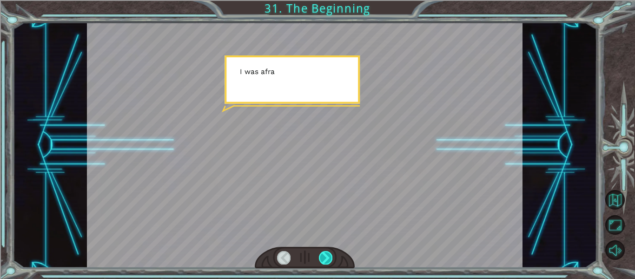
click at [325, 256] on div at bounding box center [325, 257] width 13 height 13
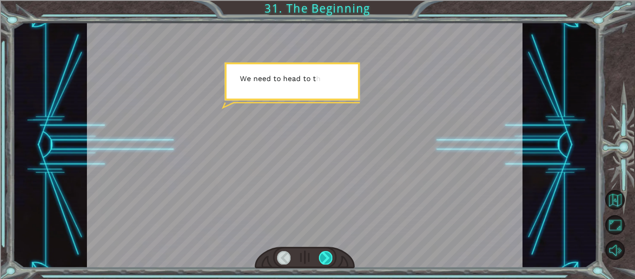
click at [325, 256] on div at bounding box center [325, 257] width 13 height 13
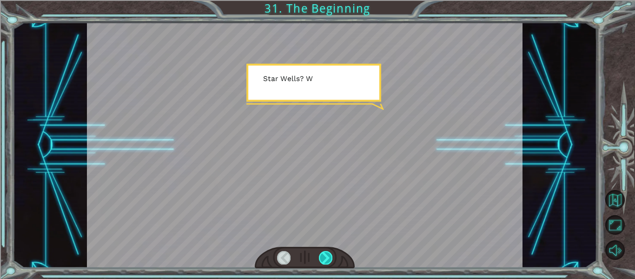
click at [325, 256] on div at bounding box center [325, 257] width 13 height 13
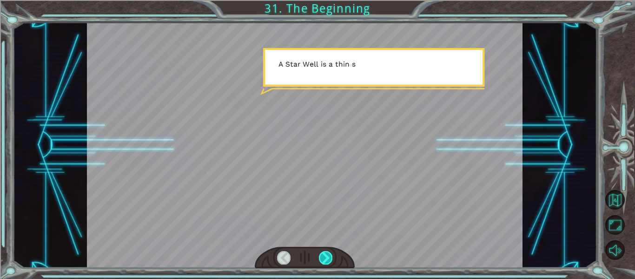
click at [325, 256] on div at bounding box center [325, 257] width 13 height 13
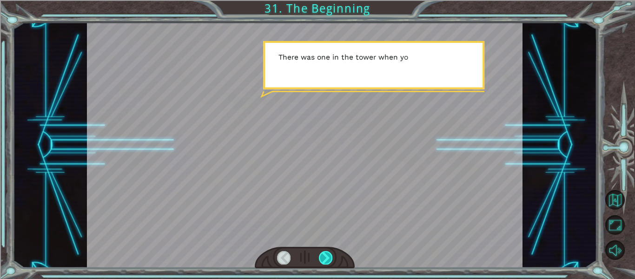
click at [325, 256] on div at bounding box center [325, 257] width 13 height 13
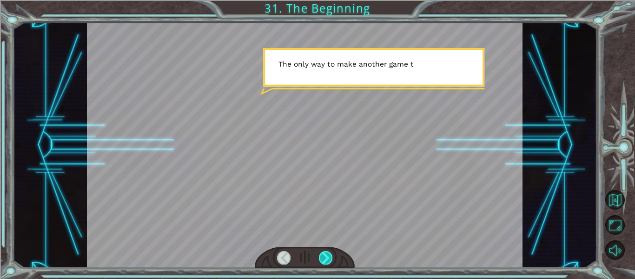
click at [325, 256] on div at bounding box center [325, 257] width 13 height 13
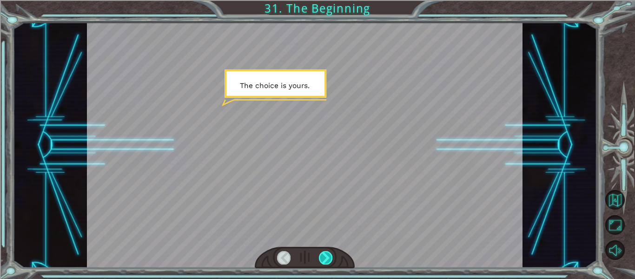
click at [325, 256] on div at bounding box center [325, 257] width 13 height 13
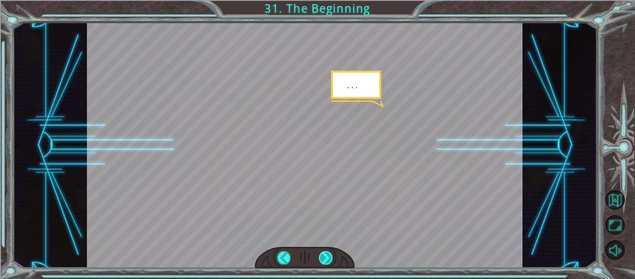
click at [325, 256] on div at bounding box center [325, 257] width 13 height 13
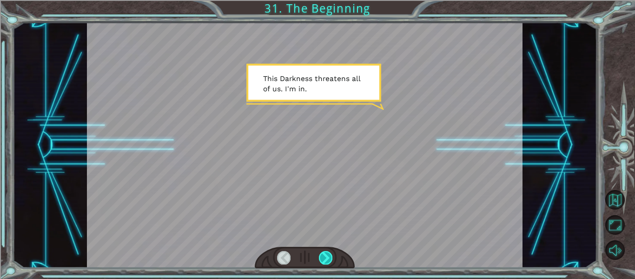
click at [325, 256] on div at bounding box center [325, 257] width 13 height 13
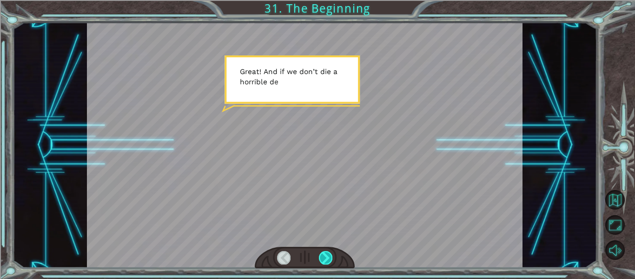
click at [325, 256] on div at bounding box center [325, 257] width 13 height 13
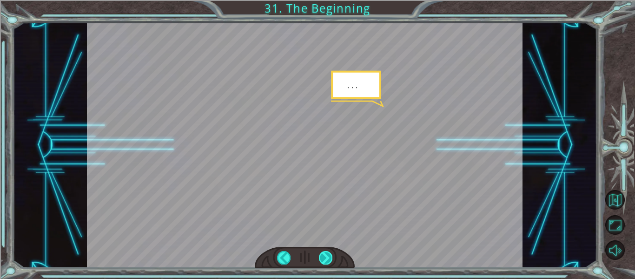
click at [325, 256] on div at bounding box center [325, 257] width 13 height 13
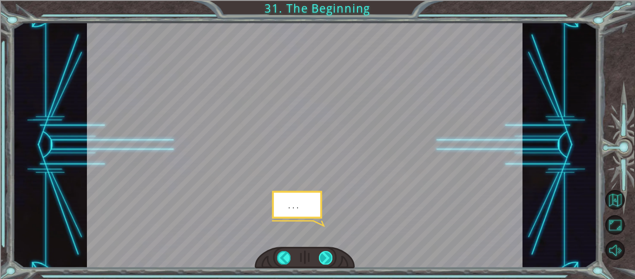
click at [325, 256] on div at bounding box center [325, 257] width 13 height 13
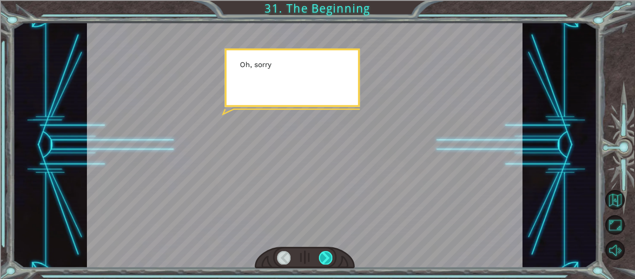
click at [325, 256] on div at bounding box center [325, 257] width 13 height 13
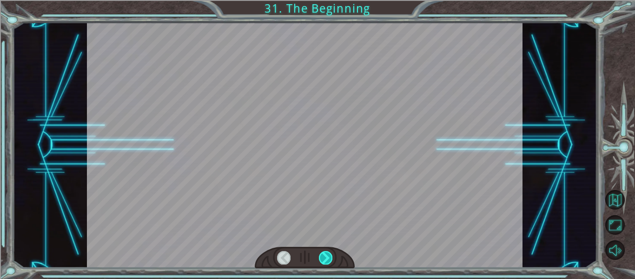
click at [325, 256] on div at bounding box center [325, 257] width 13 height 13
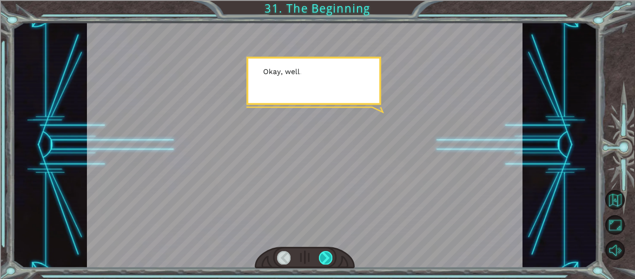
click at [325, 256] on div at bounding box center [325, 257] width 13 height 13
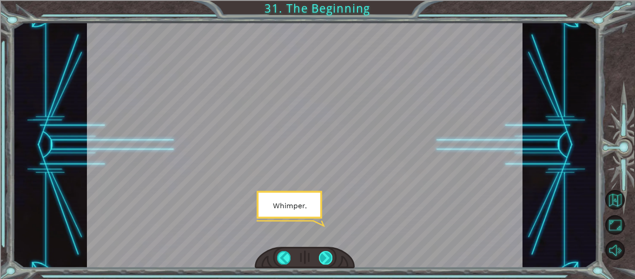
click at [325, 256] on div at bounding box center [325, 257] width 13 height 13
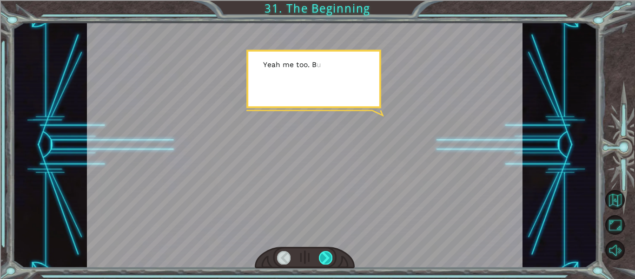
click at [325, 256] on div at bounding box center [325, 257] width 13 height 13
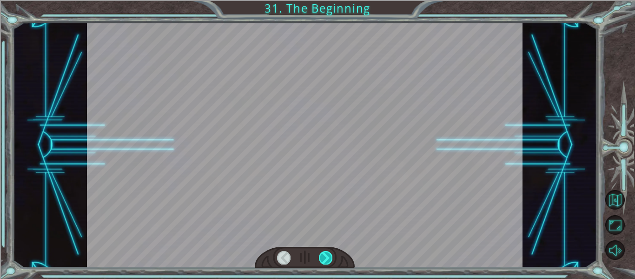
click at [325, 256] on div at bounding box center [325, 257] width 13 height 13
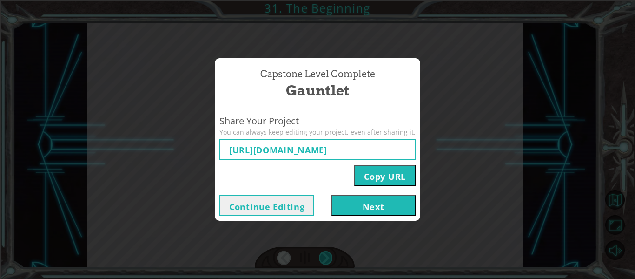
type input "[URL][DOMAIN_NAME]"
click at [341, 202] on button "Next" at bounding box center [373, 205] width 85 height 21
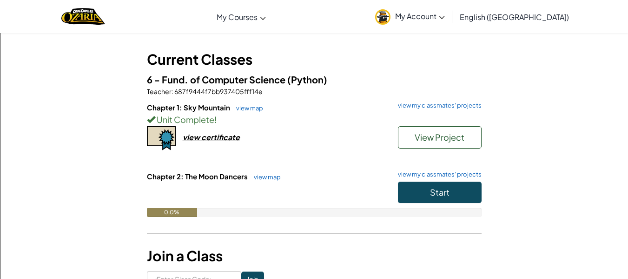
scroll to position [41, 0]
click at [418, 183] on button "Start" at bounding box center [440, 191] width 84 height 21
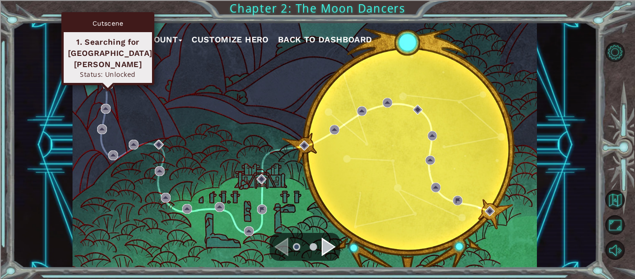
drag, startPoint x: 106, startPoint y: 86, endPoint x: 115, endPoint y: 86, distance: 8.9
click at [106, 86] on img at bounding box center [108, 84] width 10 height 10
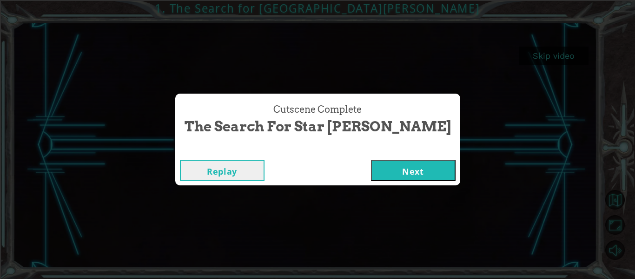
click at [371, 167] on button "Next" at bounding box center [413, 170] width 85 height 21
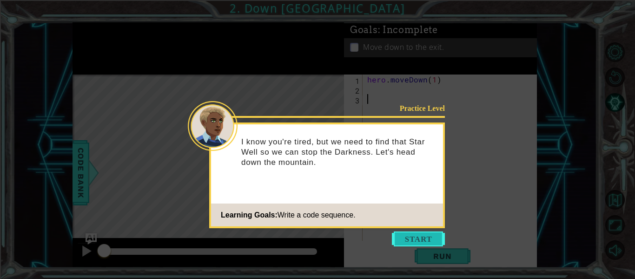
click at [404, 235] on button "Start" at bounding box center [418, 238] width 53 height 15
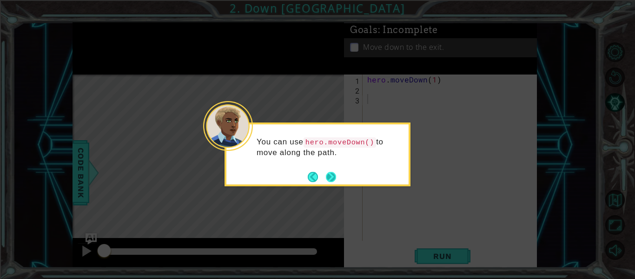
click at [329, 175] on button "Next" at bounding box center [331, 177] width 12 height 12
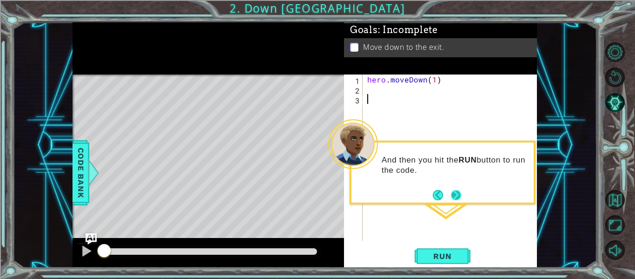
click at [450, 194] on button "Next" at bounding box center [456, 195] width 12 height 12
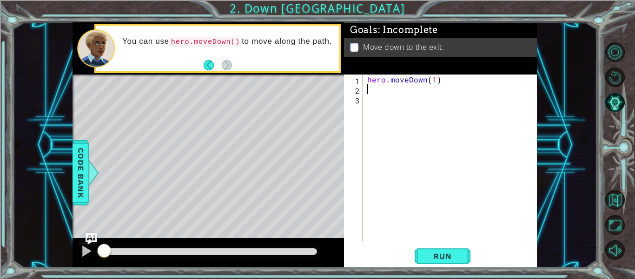
drag, startPoint x: 377, startPoint y: 90, endPoint x: 379, endPoint y: 97, distance: 7.1
click at [377, 91] on div "hero . moveDown ( 1 )" at bounding box center [453, 167] width 174 height 186
click at [434, 80] on div "hero . moveDown ( 1 )" at bounding box center [453, 167] width 174 height 186
type textarea "hero.moveDown(2)"
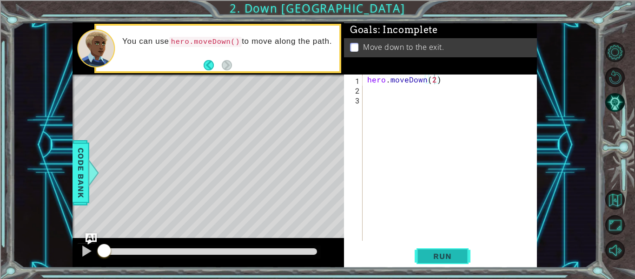
drag, startPoint x: 432, startPoint y: 256, endPoint x: 431, endPoint y: 251, distance: 4.7
click at [432, 254] on span "Run" at bounding box center [442, 255] width 37 height 9
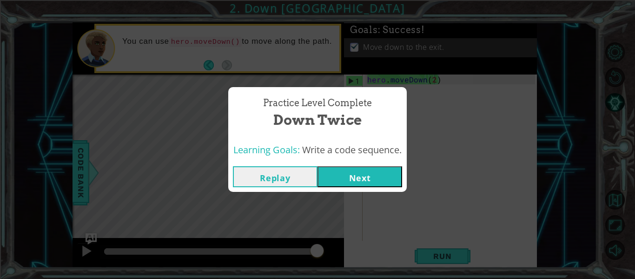
click at [373, 178] on button "Next" at bounding box center [360, 176] width 85 height 21
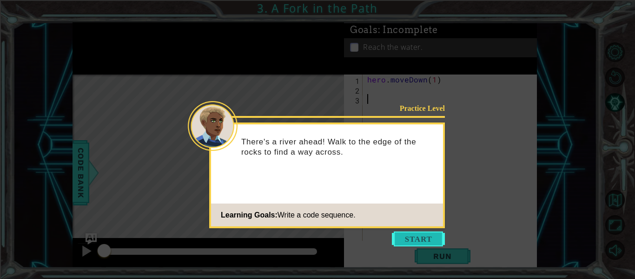
click at [414, 236] on button "Start" at bounding box center [418, 238] width 53 height 15
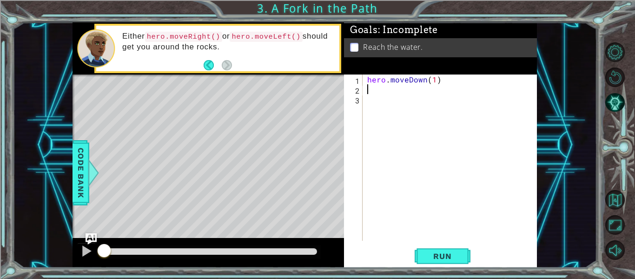
click at [377, 87] on div "hero . moveDown ( 1 )" at bounding box center [453, 167] width 174 height 186
type textarea "H"
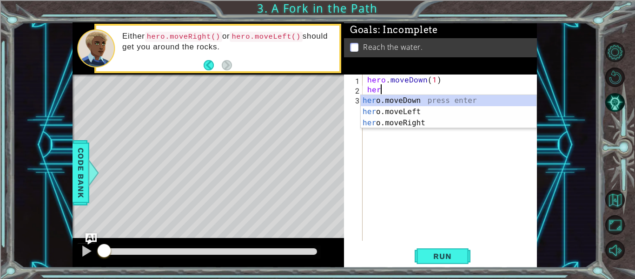
scroll to position [0, 0]
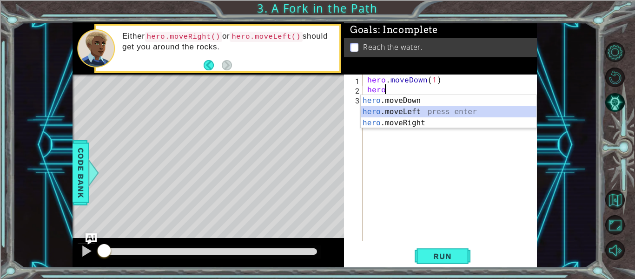
click at [427, 108] on div "hero .moveDown press enter hero .moveLeft press enter hero .moveRight press ent…" at bounding box center [449, 123] width 176 height 56
type textarea "hero.moveLeft(1)"
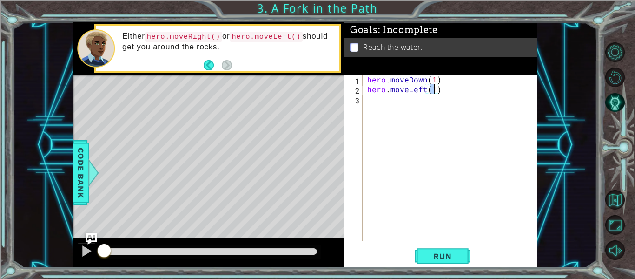
click at [446, 93] on div "hero . moveDown ( 1 ) hero . moveLeft ( 1 )" at bounding box center [453, 167] width 174 height 186
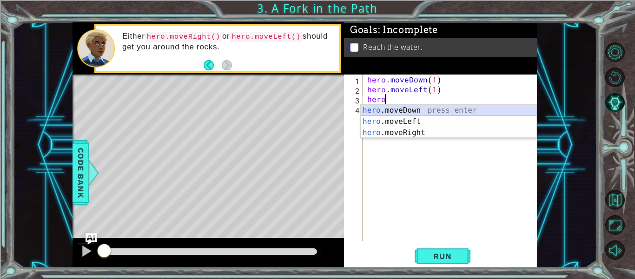
click at [441, 108] on div "hero .moveDown press enter hero .moveLeft press enter hero .moveRight press ent…" at bounding box center [449, 133] width 176 height 56
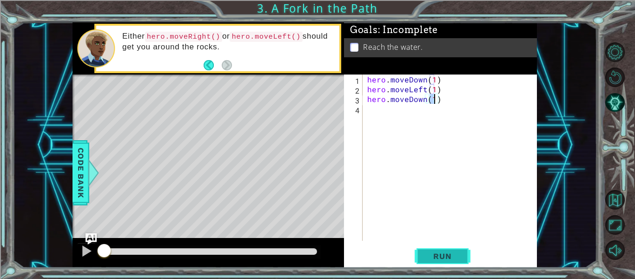
type textarea "hero.moveDown(1)"
click at [437, 253] on span "Run" at bounding box center [442, 255] width 37 height 9
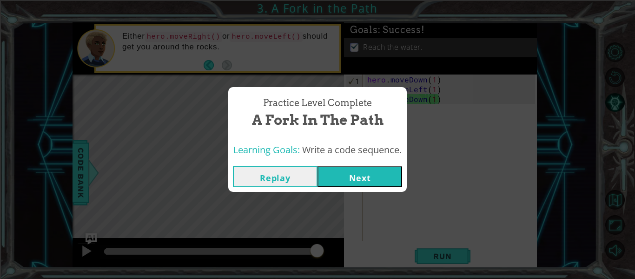
click at [362, 173] on button "Next" at bounding box center [360, 176] width 85 height 21
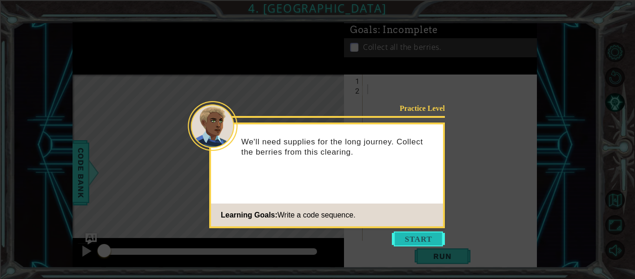
click at [405, 235] on button "Start" at bounding box center [418, 238] width 53 height 15
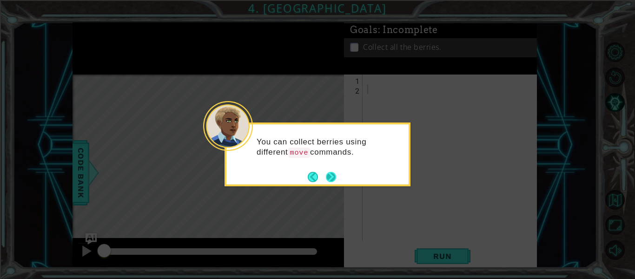
click at [330, 174] on button "Next" at bounding box center [331, 176] width 13 height 13
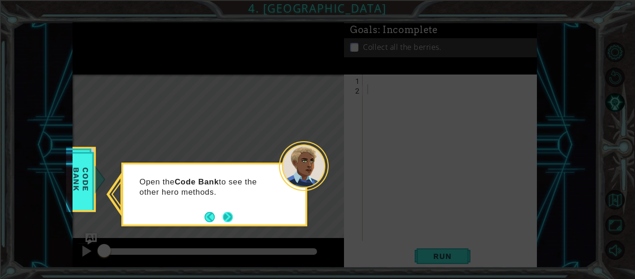
click at [225, 213] on button "Next" at bounding box center [228, 216] width 11 height 11
click at [76, 193] on span "Code Bank" at bounding box center [81, 179] width 24 height 53
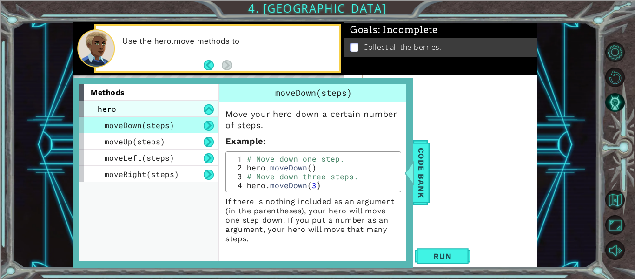
click at [135, 110] on div "hero" at bounding box center [149, 108] width 140 height 16
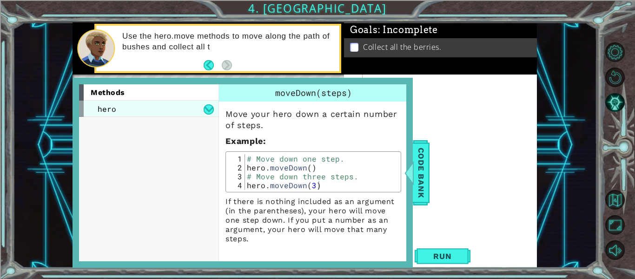
click at [136, 110] on div "hero" at bounding box center [149, 108] width 140 height 16
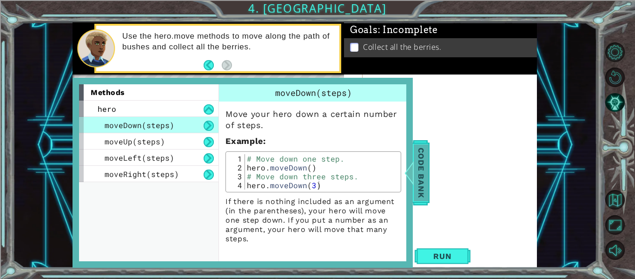
click at [425, 166] on span "Code Bank" at bounding box center [421, 172] width 15 height 57
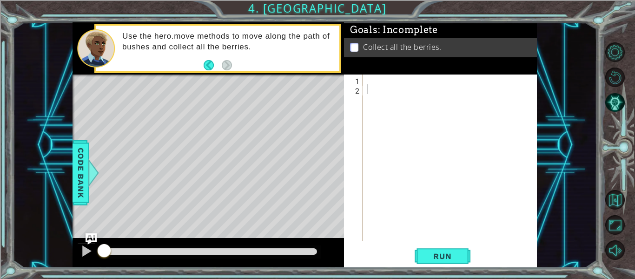
click at [390, 79] on div at bounding box center [453, 167] width 174 height 186
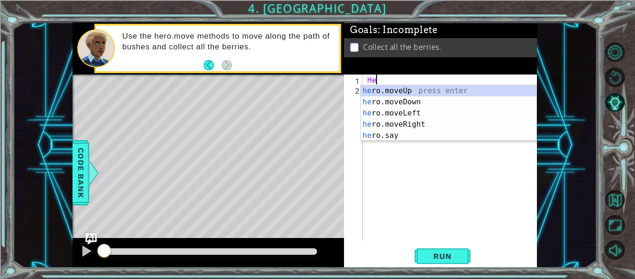
scroll to position [0, 0]
click at [420, 95] on div "hero .moveUp press enter hero .moveDown press enter hero .moveLeft press enter …" at bounding box center [449, 124] width 176 height 78
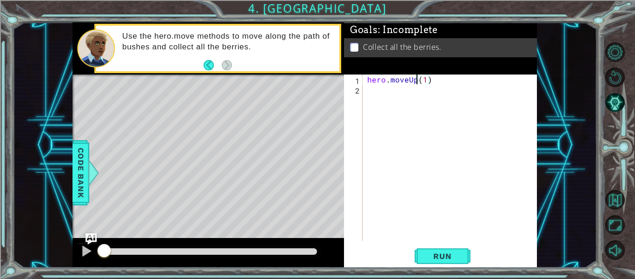
click at [415, 82] on div "hero . moveUp ( 1 )" at bounding box center [453, 167] width 174 height 186
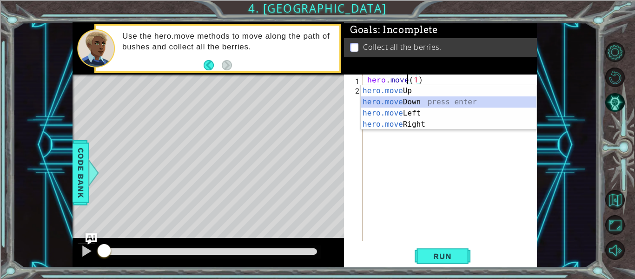
click at [411, 102] on div "hero.move Up press enter hero.move Down press enter hero.move Left press enter …" at bounding box center [449, 118] width 176 height 67
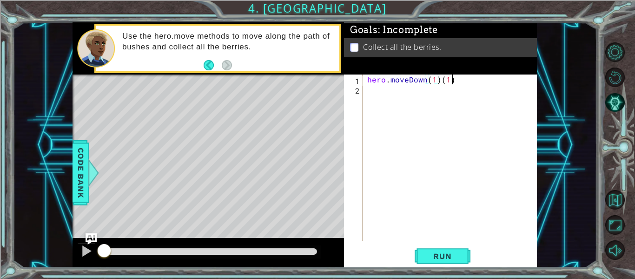
click at [455, 82] on div "hero . moveDown ( 1 ) ( 1 )" at bounding box center [453, 167] width 174 height 186
type textarea "hero.moveDown(1)"
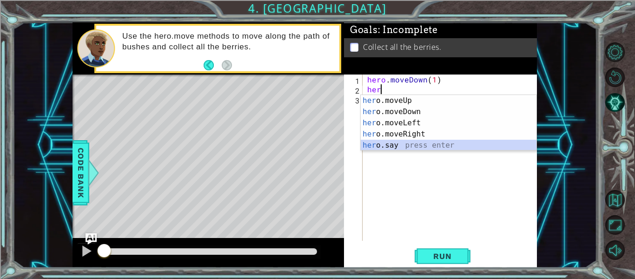
click at [408, 148] on div "her o.moveUp press enter her o.moveDown press enter her o.moveLeft press enter …" at bounding box center [449, 134] width 176 height 78
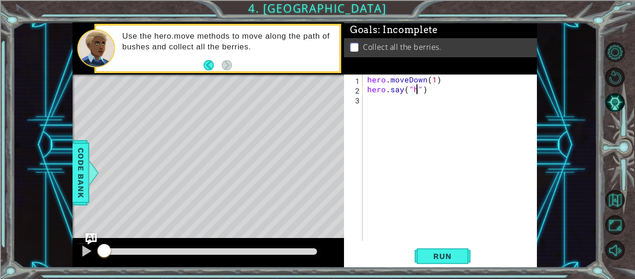
scroll to position [0, 3]
click at [433, 79] on div "hero . moveDown ( 1 ) hero . say ( "hi" )" at bounding box center [453, 167] width 174 height 186
type textarea "hero.moveDown(2)"
click at [434, 254] on span "Run" at bounding box center [442, 255] width 37 height 9
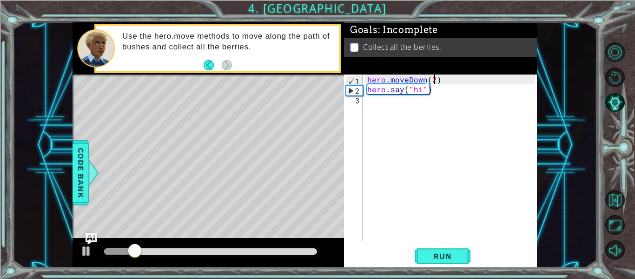
click at [418, 113] on div "hero . moveDown ( 2 ) hero . say ( "hi" )" at bounding box center [453, 167] width 174 height 186
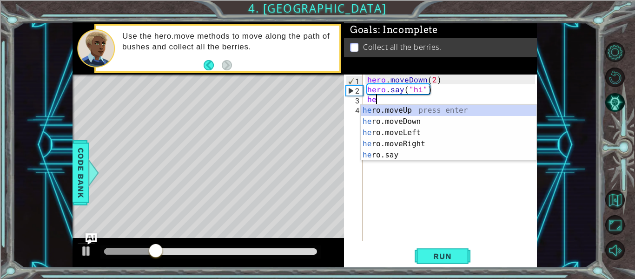
scroll to position [0, 0]
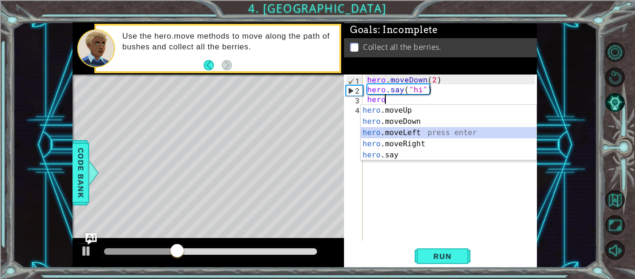
click at [426, 132] on div "hero .moveUp press enter hero .moveDown press enter hero .moveLeft press enter …" at bounding box center [449, 144] width 176 height 78
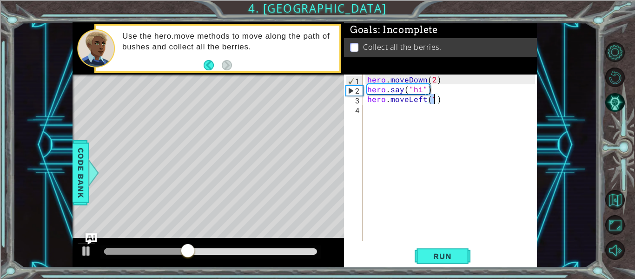
type textarea "hero.moveLeft(2)"
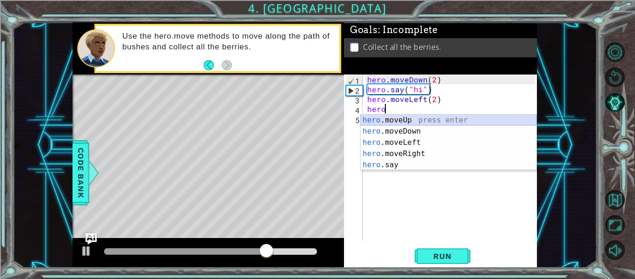
click at [444, 119] on div "hero .moveUp press enter hero .moveDown press enter hero .moveLeft press enter …" at bounding box center [449, 153] width 176 height 78
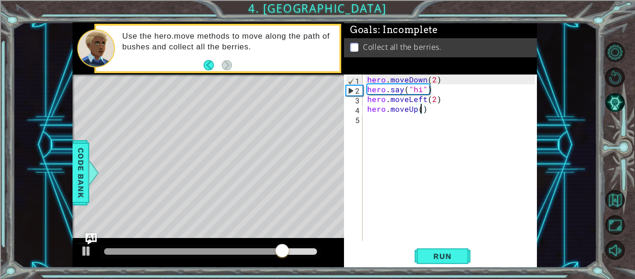
type textarea "hero.moveUp(2)"
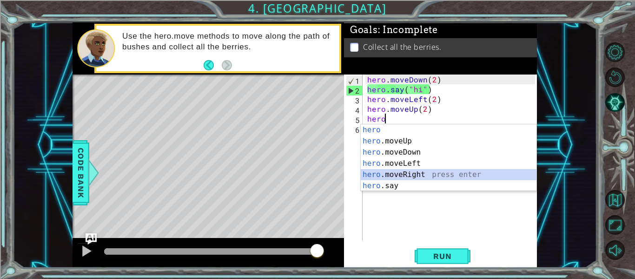
click at [416, 172] on div "hero press enter hero .moveUp press enter hero .moveDown press enter hero .move…" at bounding box center [449, 168] width 176 height 89
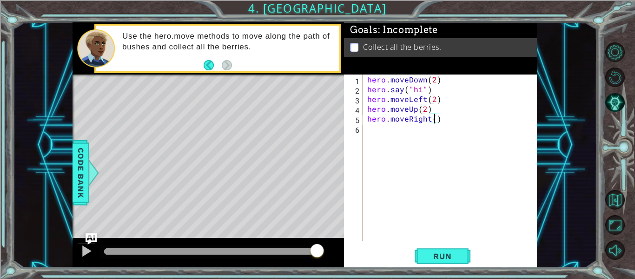
type textarea "hero.moveRight(2)"
click at [420, 133] on div "hero . moveDown ( 2 ) hero . say ( "hi" ) hero . moveLeft ( 2 ) hero . moveUp (…" at bounding box center [453, 167] width 174 height 186
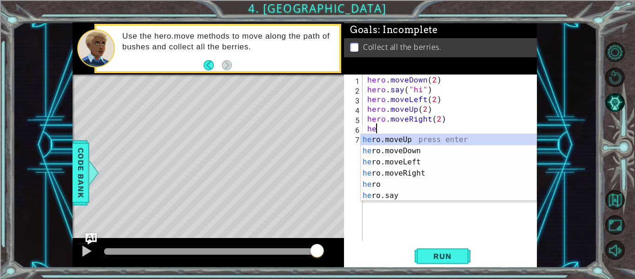
scroll to position [0, 0]
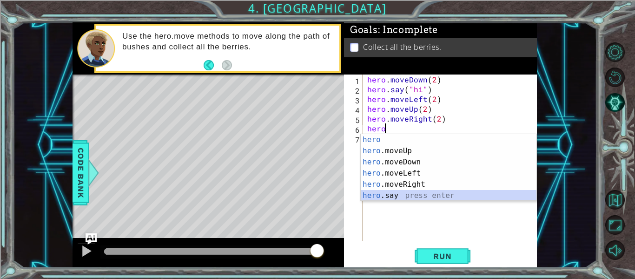
click at [389, 196] on div "hero press enter hero .moveUp press enter hero .moveDown press enter hero .move…" at bounding box center [449, 178] width 176 height 89
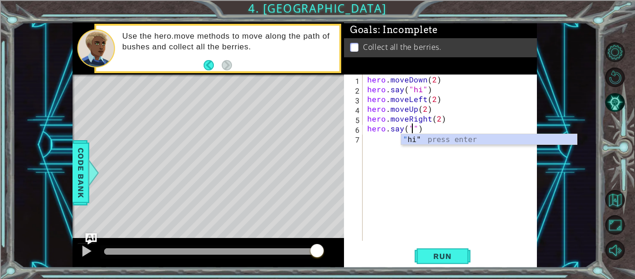
scroll to position [0, 3]
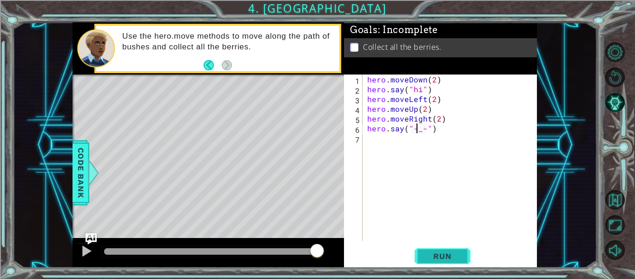
type textarea "hero.say("-_-")"
click at [441, 252] on span "Run" at bounding box center [442, 255] width 37 height 9
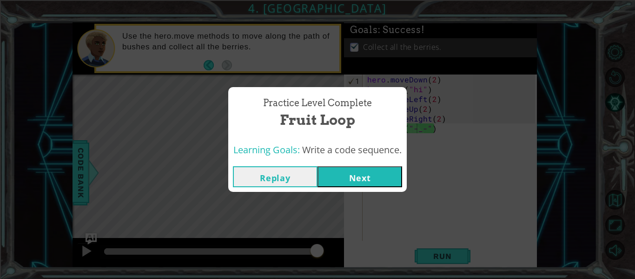
click at [346, 170] on button "Next" at bounding box center [360, 176] width 85 height 21
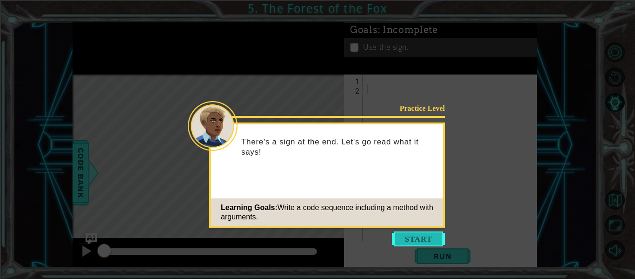
click at [414, 242] on button "Start" at bounding box center [418, 238] width 53 height 15
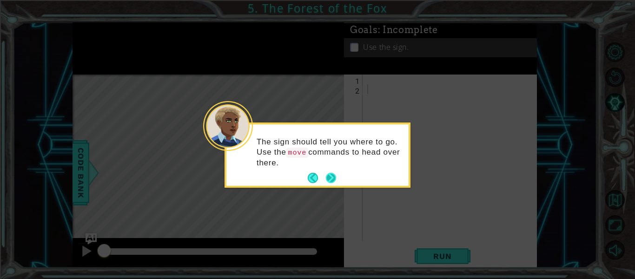
click at [330, 174] on button "Next" at bounding box center [331, 177] width 11 height 11
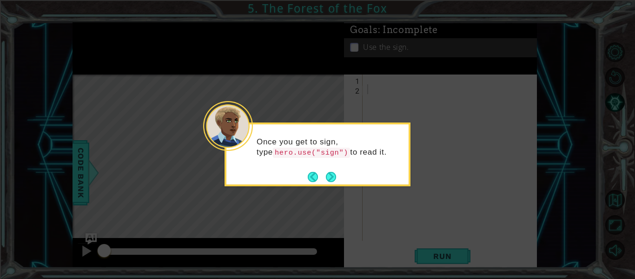
click at [330, 174] on button "Next" at bounding box center [331, 177] width 14 height 14
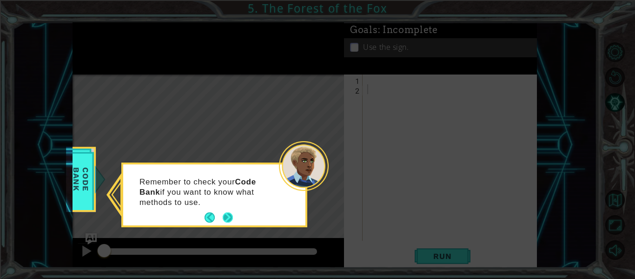
click at [225, 216] on button "Next" at bounding box center [228, 217] width 11 height 11
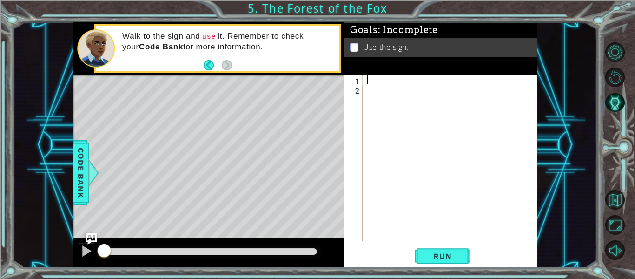
click at [370, 80] on div at bounding box center [453, 167] width 174 height 186
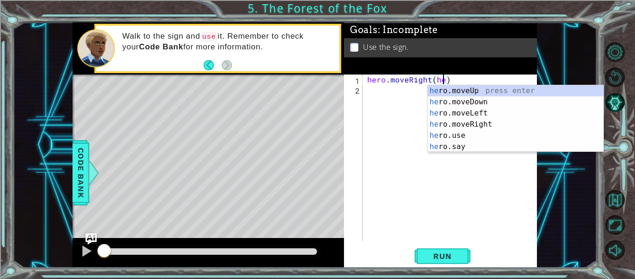
scroll to position [0, 4]
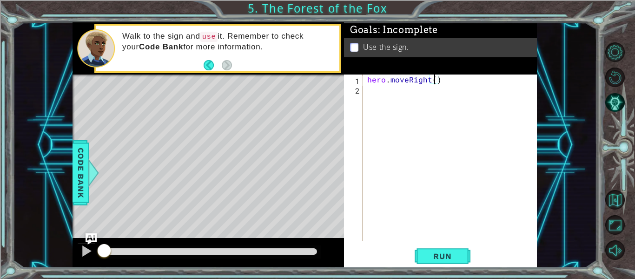
type textarea "hero.moveRight(1)"
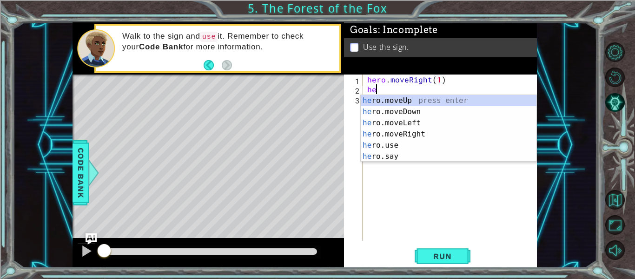
scroll to position [0, 0]
click at [442, 96] on div "hero .moveUp press enter hero .moveDown press enter hero .moveLeft press enter …" at bounding box center [449, 139] width 176 height 89
type textarea "hero.moveUp(1)"
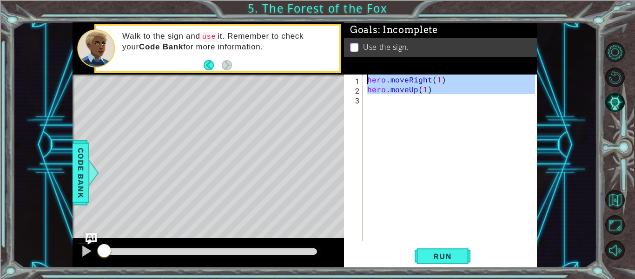
click at [442, 96] on div "hero . moveRight ( 1 ) hero . moveUp ( 1 )" at bounding box center [453, 167] width 174 height 186
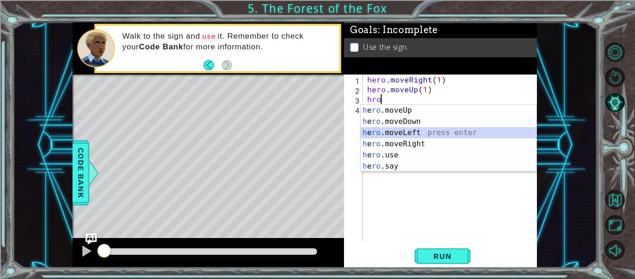
click at [448, 127] on div "h e ro .moveUp press enter h e ro .moveDown press enter h e ro .moveLeft press …" at bounding box center [449, 149] width 176 height 89
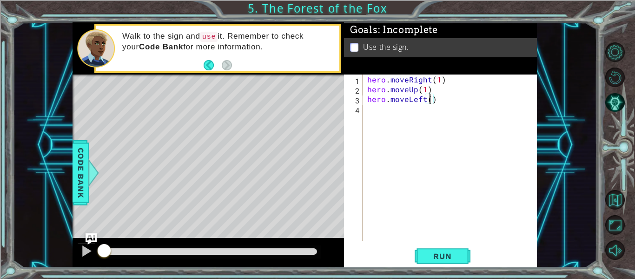
type textarea "hero.moveLeft(1)"
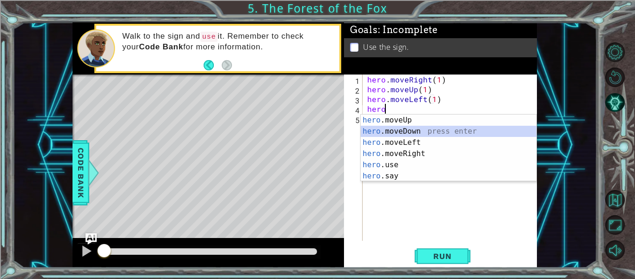
click at [424, 131] on div "hero .moveUp press enter hero .moveDown press enter hero .moveLeft press enter …" at bounding box center [449, 158] width 176 height 89
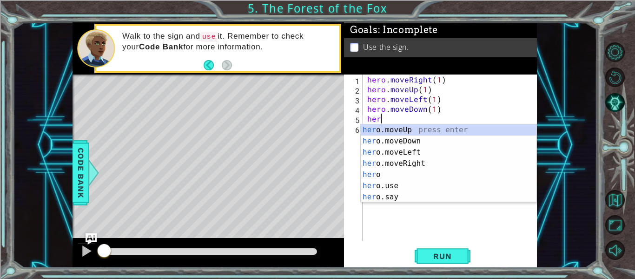
scroll to position [0, 5]
click at [449, 107] on div "hero . moveRight ( 1 ) hero . moveUp ( 1 ) hero . moveLeft ( 1 ) hero . moveDow…" at bounding box center [453, 167] width 174 height 186
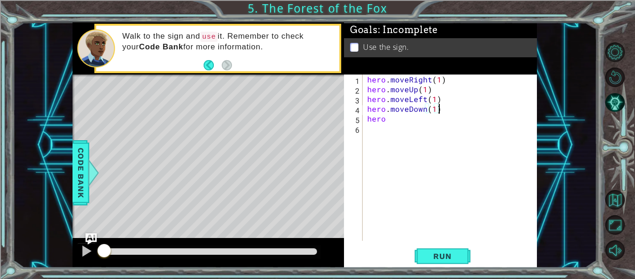
scroll to position [0, 4]
click at [426, 115] on div "hero . moveRight ( 1 ) hero . moveUp ( 1 ) hero . moveLeft ( 1 ) hero . moveDow…" at bounding box center [453, 167] width 174 height 186
click at [425, 109] on div "hero . moveRight ( 1 ) hero . moveUp ( 1 ) hero . moveLeft ( 1 ) hero . moveDow…" at bounding box center [453, 167] width 174 height 186
drag, startPoint x: 425, startPoint y: 109, endPoint x: 409, endPoint y: 110, distance: 15.8
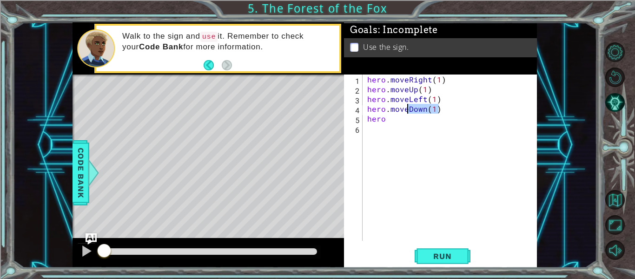
click at [409, 110] on div "hero . moveRight ( 1 ) hero . moveUp ( 1 ) hero . moveLeft ( 1 ) hero . moveDow…" at bounding box center [453, 167] width 174 height 186
click at [409, 110] on div "hero . moveRight ( 1 ) hero . moveUp ( 1 ) hero . moveLeft ( 1 ) hero . moveDow…" at bounding box center [451, 157] width 170 height 166
drag, startPoint x: 409, startPoint y: 110, endPoint x: 415, endPoint y: 110, distance: 6.5
click at [415, 110] on div "hero . moveRight ( 1 ) hero . moveUp ( 1 ) hero . moveLeft ( 1 ) hero . moveDow…" at bounding box center [453, 167] width 174 height 186
click at [416, 111] on div "hero . moveRight ( 1 ) hero . moveUp ( 1 ) hero . moveLeft ( 1 ) hero . moveDow…" at bounding box center [451, 157] width 170 height 166
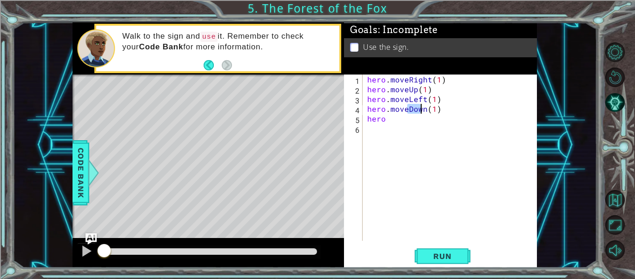
drag, startPoint x: 408, startPoint y: 111, endPoint x: 422, endPoint y: 109, distance: 13.6
click at [422, 109] on div "hero . moveRight ( 1 ) hero . moveUp ( 1 ) hero . moveLeft ( 1 ) hero . moveDow…" at bounding box center [453, 167] width 174 height 186
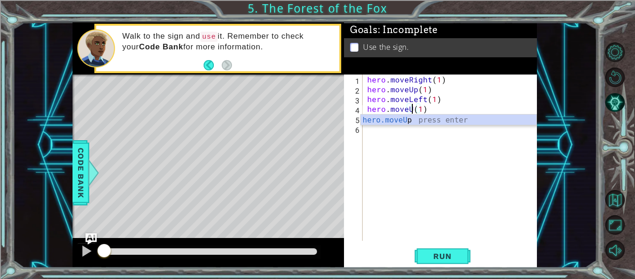
scroll to position [0, 3]
type textarea "hero.moveUo(1)"
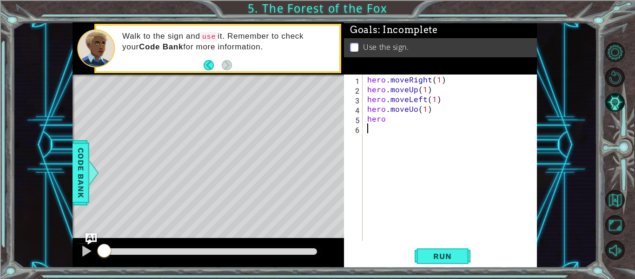
click at [426, 129] on div "hero . moveRight ( 1 ) hero . moveUp ( 1 ) hero . moveLeft ( 1 ) hero . moveUo …" at bounding box center [453, 167] width 174 height 186
click at [429, 117] on div "hero . moveRight ( 1 ) hero . moveUp ( 1 ) hero . moveLeft ( 1 ) hero . moveUo …" at bounding box center [453, 167] width 174 height 186
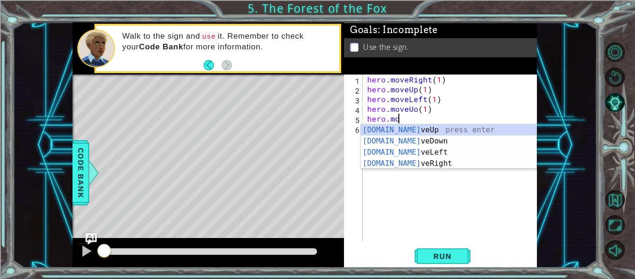
scroll to position [0, 2]
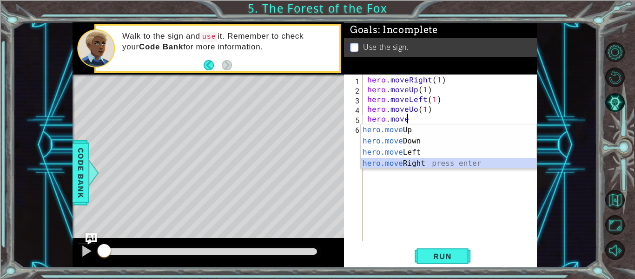
click at [413, 160] on div "hero.move Up press enter hero.move Down press enter hero.move Left press enter …" at bounding box center [449, 157] width 176 height 67
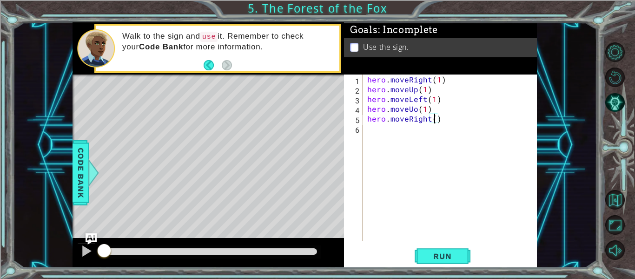
type textarea "hero.moveRight(2)"
click at [445, 144] on div "hero . moveRight ( 1 ) hero . moveUp ( 1 ) hero . moveLeft ( 1 ) hero . moveUo …" at bounding box center [453, 167] width 174 height 186
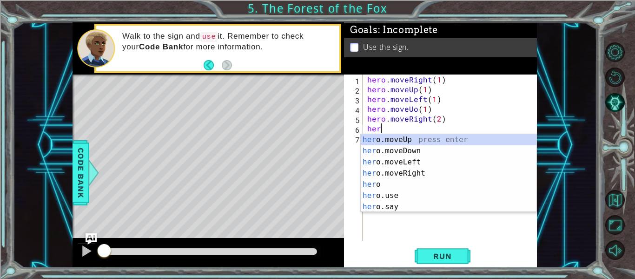
scroll to position [0, 0]
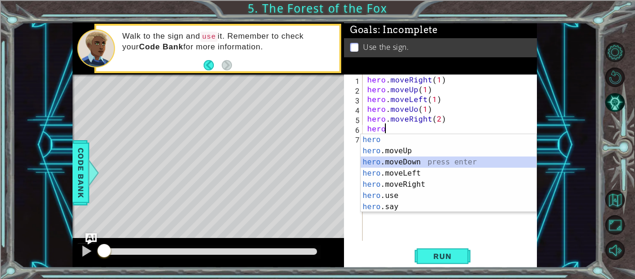
click at [428, 162] on div "hero press enter hero .moveUp press enter hero .moveDown press enter hero .move…" at bounding box center [449, 184] width 176 height 100
type textarea "hero.moveDown(1)"
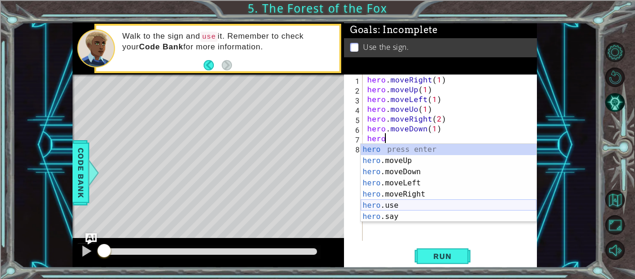
click at [405, 204] on div "hero press enter hero .moveUp press enter hero .moveDown press enter hero .move…" at bounding box center [449, 194] width 176 height 100
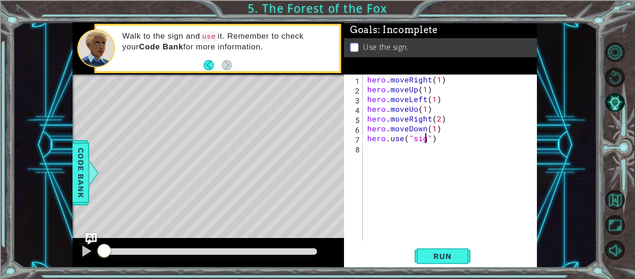
scroll to position [0, 4]
type textarea "hero.use("sign")"
click at [377, 152] on div "hero . moveRight ( 1 ) hero . moveUp ( 1 ) hero . moveLeft ( 1 ) hero . moveUo …" at bounding box center [453, 167] width 174 height 186
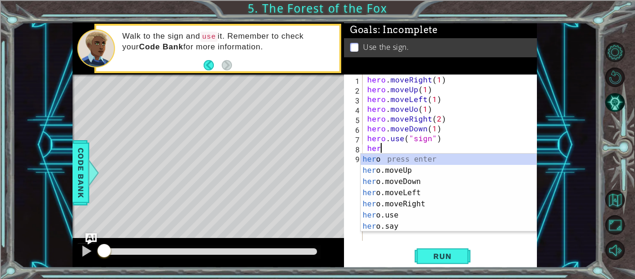
scroll to position [0, 0]
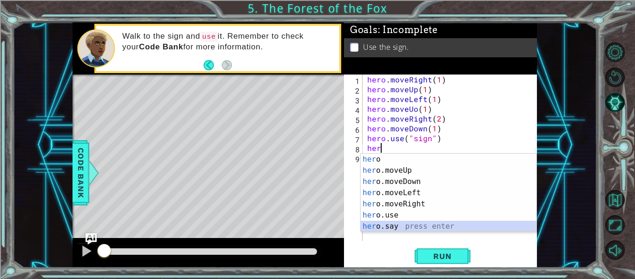
click at [411, 227] on div "her o press enter her o.moveUp press enter her o.moveDown press enter her o.mov…" at bounding box center [449, 204] width 176 height 100
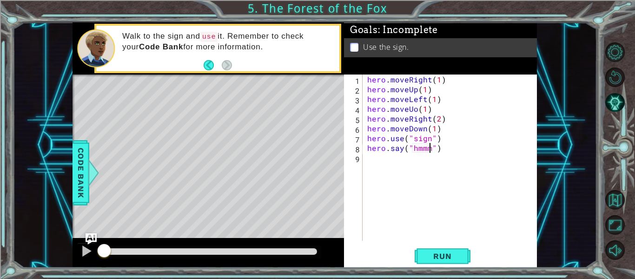
scroll to position [0, 4]
click at [432, 255] on span "Run" at bounding box center [442, 255] width 37 height 9
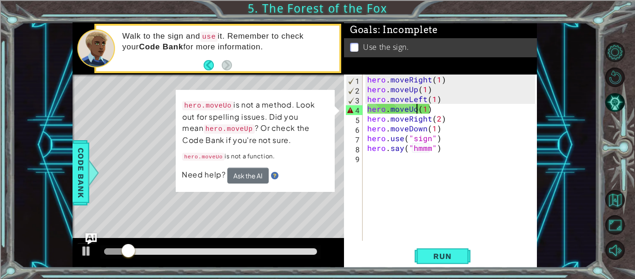
click at [414, 112] on div "hero . moveRight ( 1 ) hero . moveUp ( 1 ) hero . moveLeft ( 1 ) hero . moveUo …" at bounding box center [453, 167] width 174 height 186
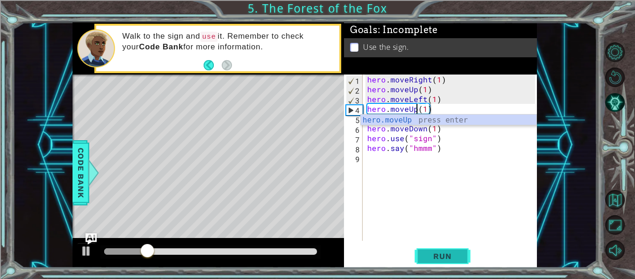
type textarea "hero.moveUp(1)"
click at [429, 262] on button "Run" at bounding box center [443, 256] width 56 height 19
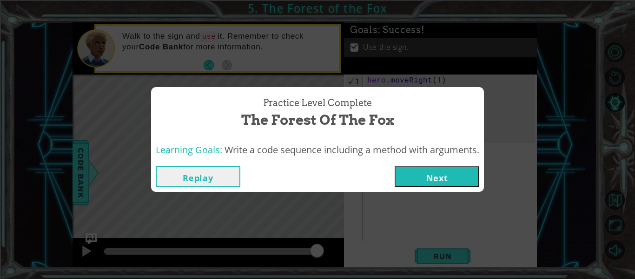
click at [441, 177] on button "Next" at bounding box center [437, 176] width 85 height 21
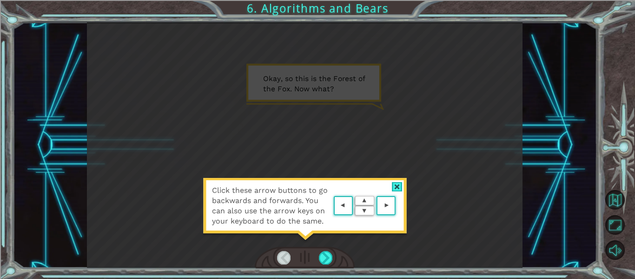
click at [397, 183] on div at bounding box center [397, 187] width 11 height 10
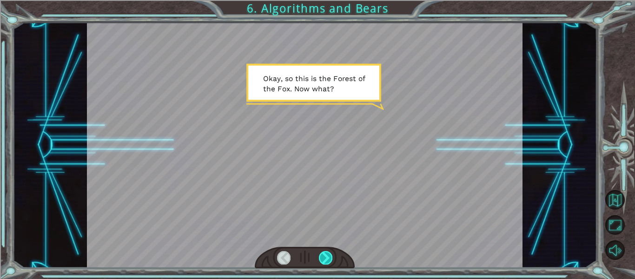
click at [325, 260] on div at bounding box center [325, 257] width 13 height 13
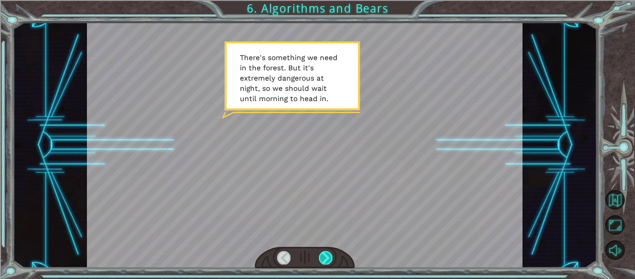
click at [325, 260] on div at bounding box center [325, 257] width 13 height 13
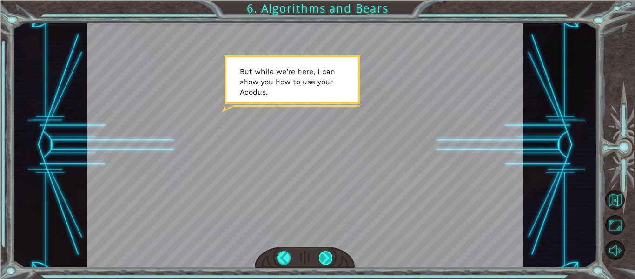
click at [325, 260] on div at bounding box center [325, 257] width 13 height 13
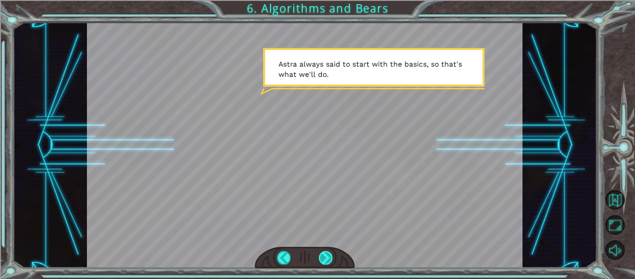
click at [321, 258] on div at bounding box center [325, 257] width 13 height 13
click at [324, 253] on div at bounding box center [325, 257] width 13 height 13
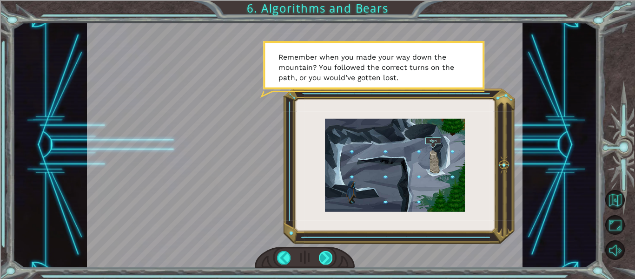
click at [324, 252] on div at bounding box center [325, 257] width 13 height 13
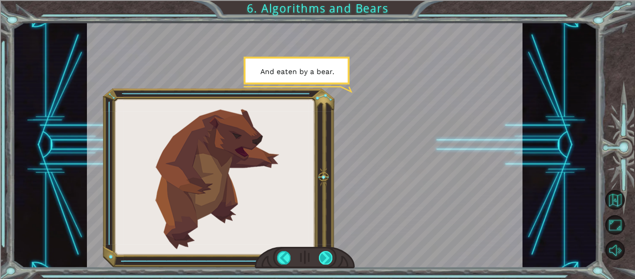
click at [324, 252] on div at bounding box center [325, 257] width 13 height 13
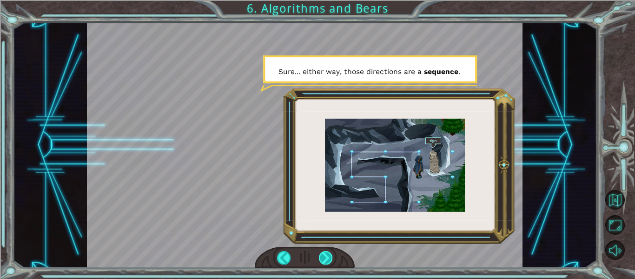
click at [324, 252] on div at bounding box center [325, 257] width 13 height 13
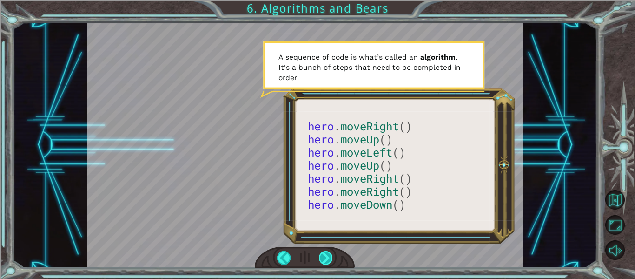
click at [324, 252] on div at bounding box center [325, 257] width 13 height 13
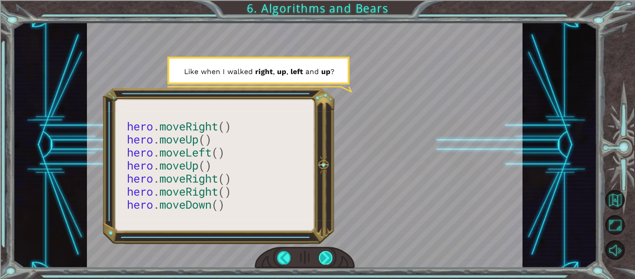
click at [324, 252] on div at bounding box center [325, 257] width 13 height 13
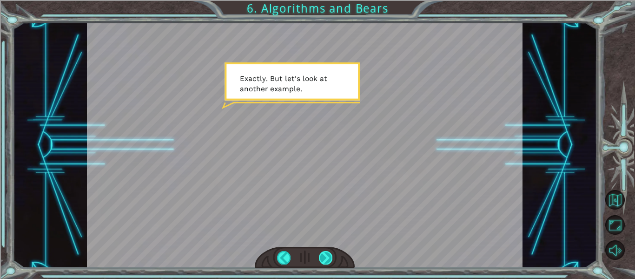
click at [324, 252] on div at bounding box center [325, 257] width 13 height 13
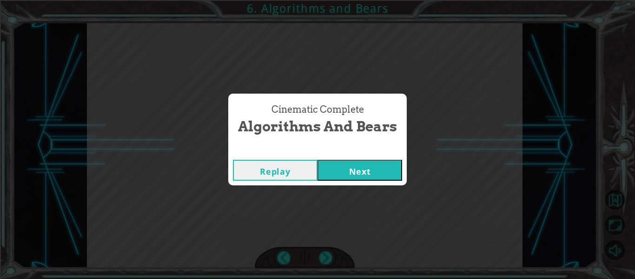
click at [349, 163] on button "Next" at bounding box center [360, 170] width 85 height 21
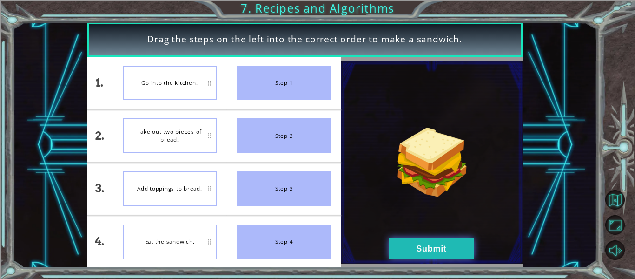
click at [424, 246] on button "Submit" at bounding box center [431, 248] width 85 height 21
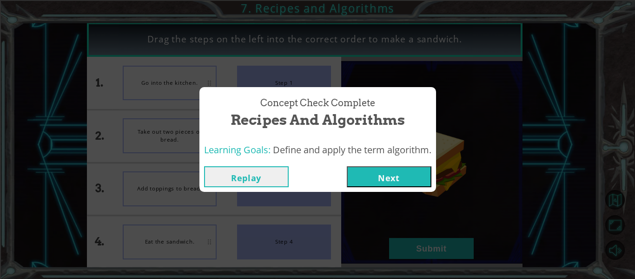
click at [377, 174] on button "Next" at bounding box center [389, 176] width 85 height 21
